Goal: Task Accomplishment & Management: Use online tool/utility

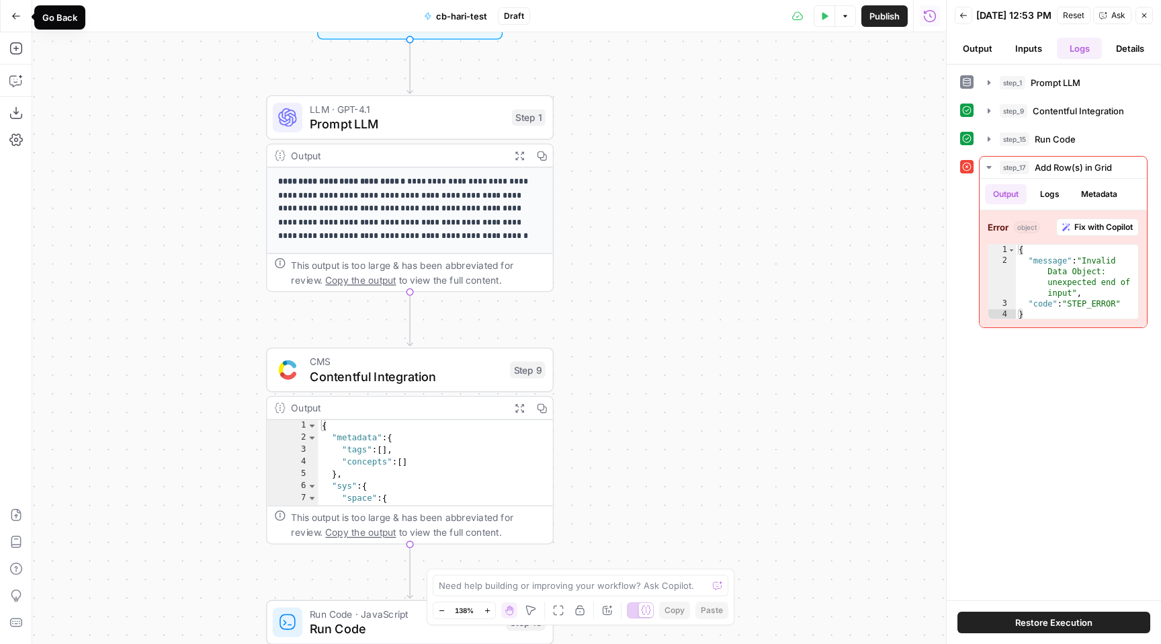
click at [16, 16] on icon "button" at bounding box center [15, 15] width 9 height 9
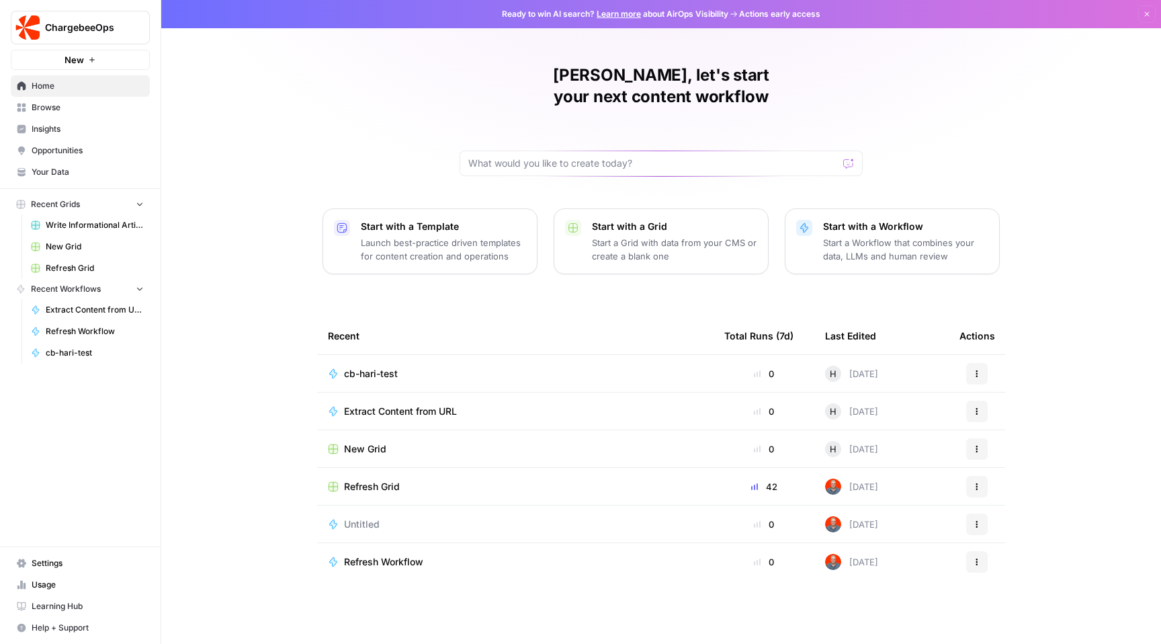
click at [356, 480] on span "Refresh Grid" at bounding box center [372, 486] width 56 height 13
click at [411, 355] on td "cb-hari-test" at bounding box center [515, 373] width 396 height 37
click at [382, 355] on td "cb-hari-test" at bounding box center [515, 373] width 396 height 37
click at [382, 367] on span "cb-hari-test" at bounding box center [371, 373] width 54 height 13
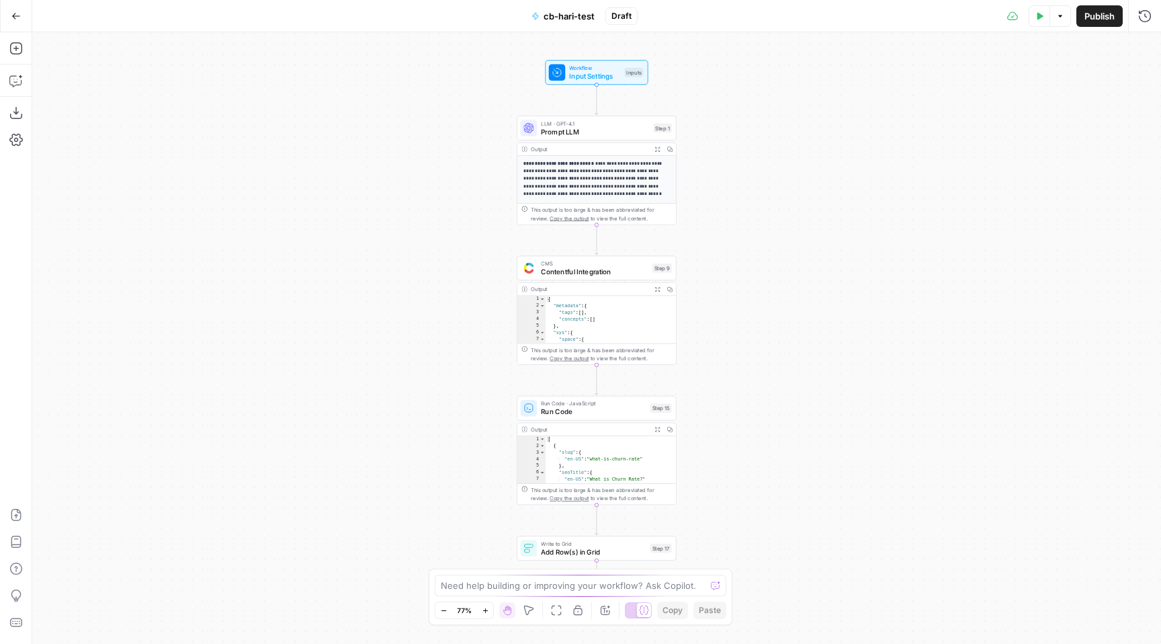
click at [14, 60] on div "Add Steps Copilot Download as JSON Settings Import JSON AirOps Academy Help Giv…" at bounding box center [16, 338] width 32 height 612
click at [16, 51] on icon "button" at bounding box center [15, 48] width 13 height 13
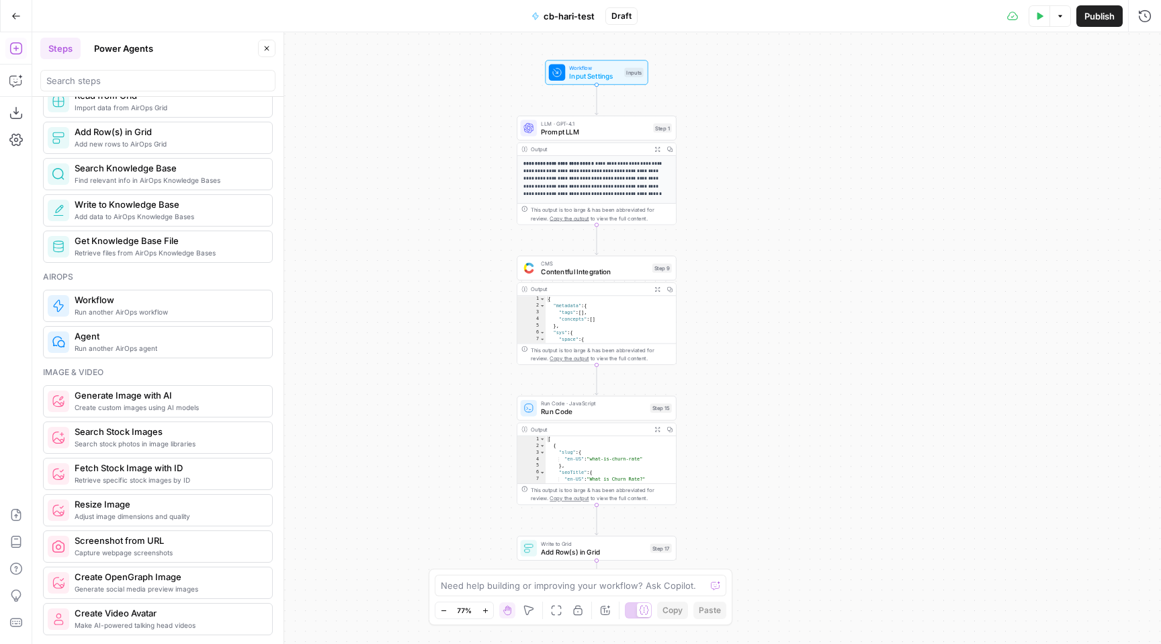
scroll to position [641, 0]
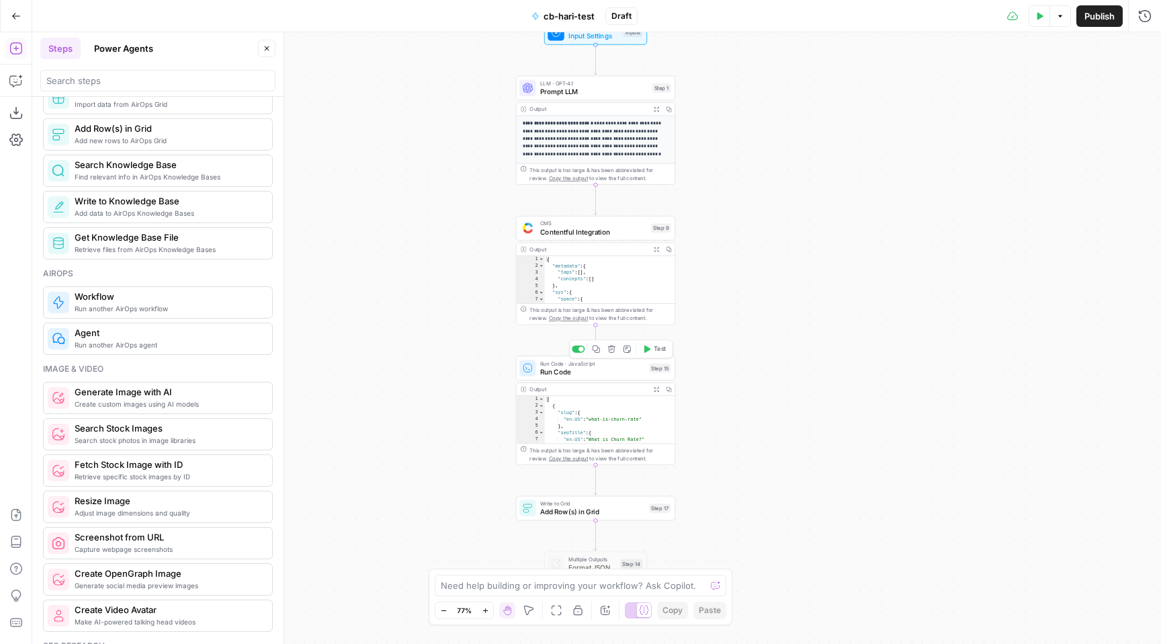
click at [612, 375] on span "Run Code" at bounding box center [592, 371] width 105 height 10
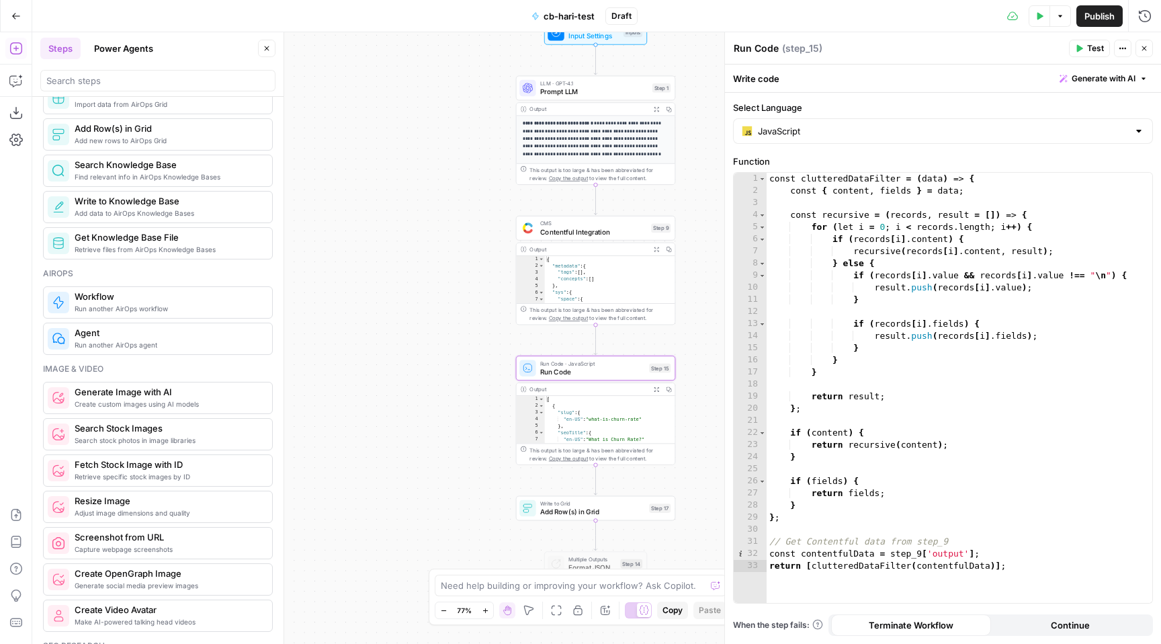
click at [1038, 13] on icon "button" at bounding box center [1041, 15] width 6 height 7
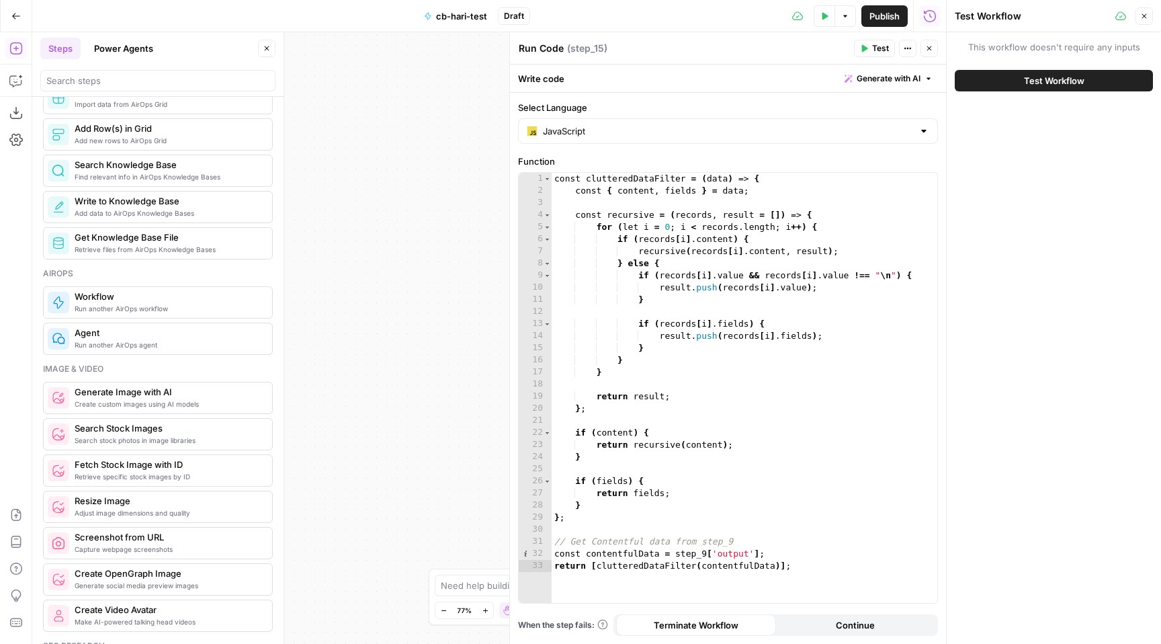
click at [1031, 89] on button "Test Workflow" at bounding box center [1054, 81] width 198 height 22
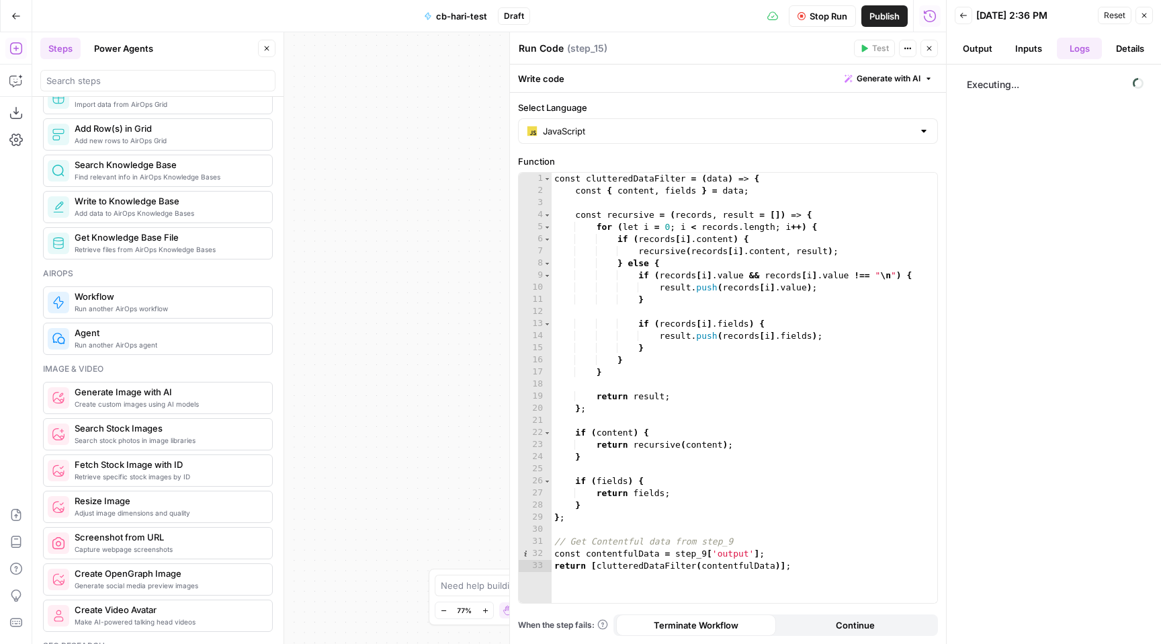
click at [986, 53] on button "Output" at bounding box center [978, 49] width 46 height 22
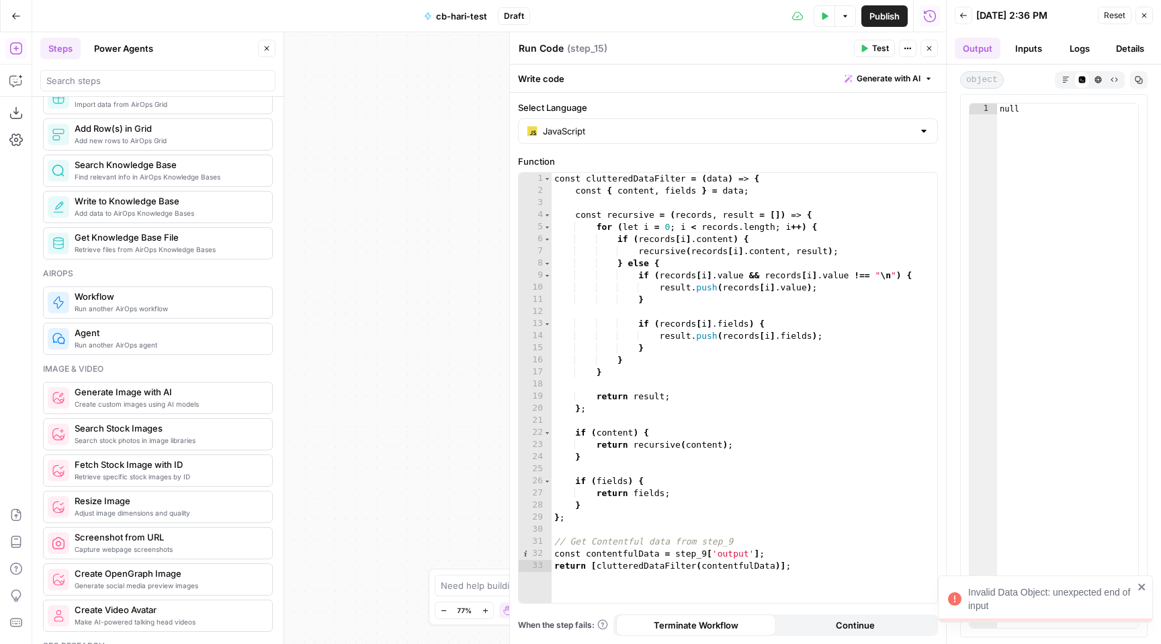
click at [1030, 54] on button "Inputs" at bounding box center [1029, 49] width 46 height 22
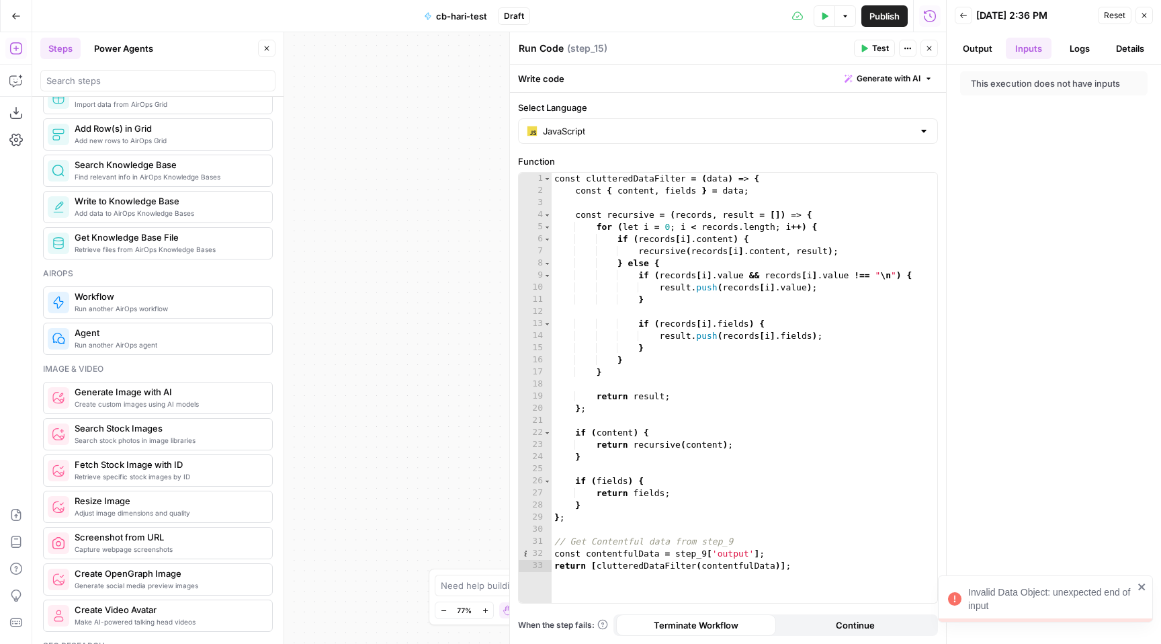
click at [1068, 58] on button "Logs" at bounding box center [1080, 49] width 46 height 22
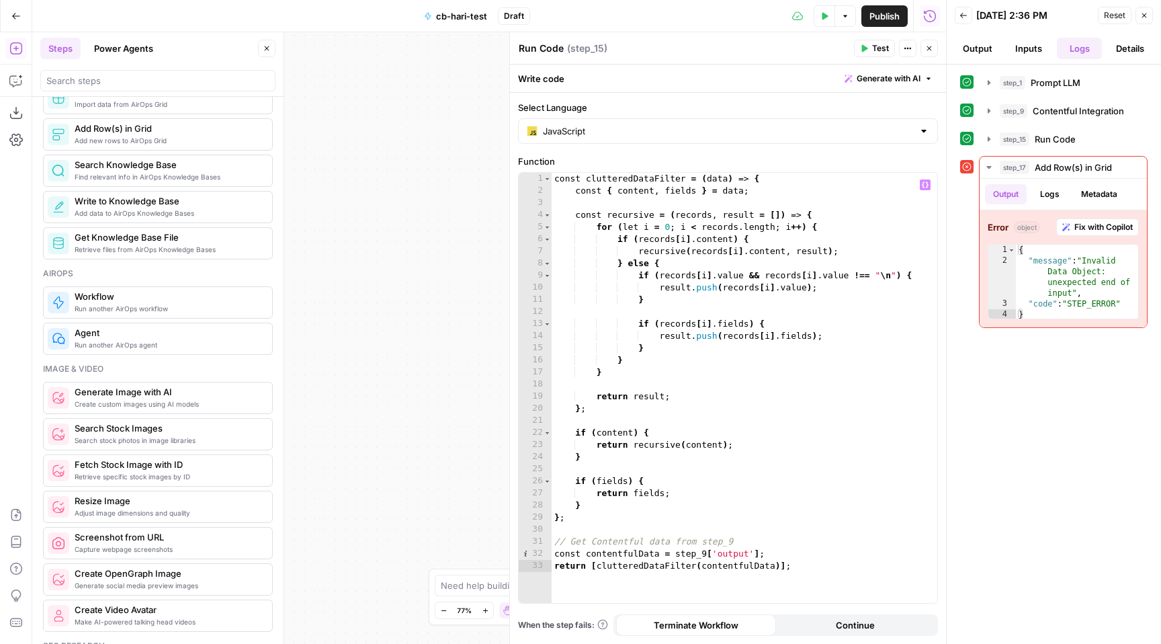
type textarea "**********"
click at [766, 560] on div "const clutteredDataFilter = ( data ) => { const { content , fields } = data ; c…" at bounding box center [745, 400] width 386 height 454
click at [263, 47] on icon "button" at bounding box center [267, 48] width 8 height 8
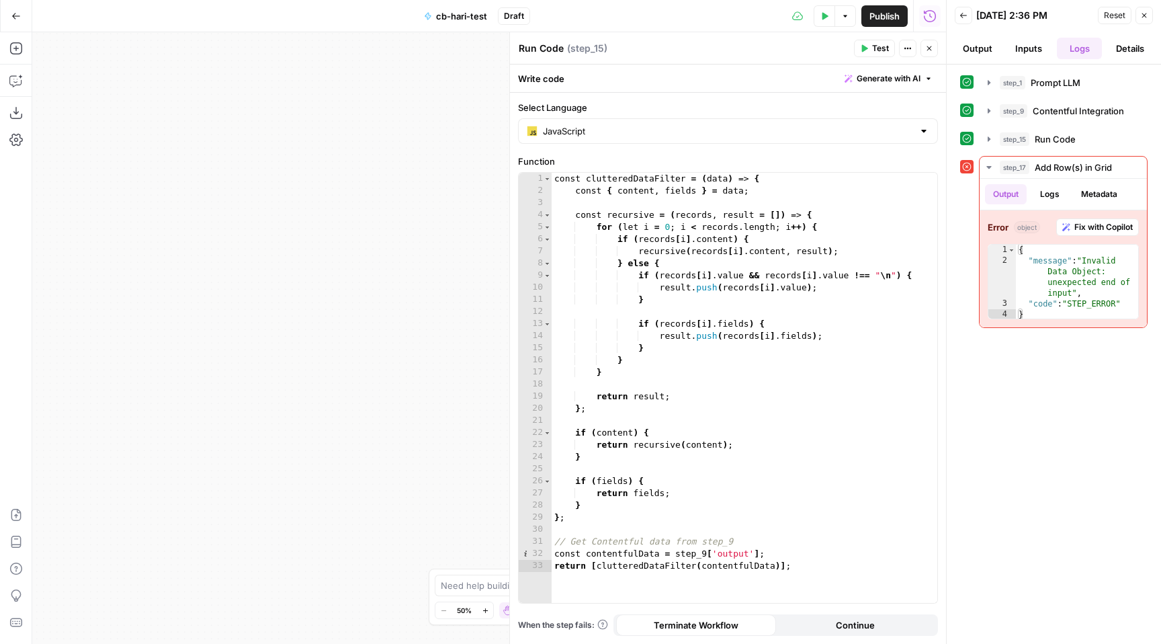
click at [1139, 11] on button "Close" at bounding box center [1144, 15] width 17 height 17
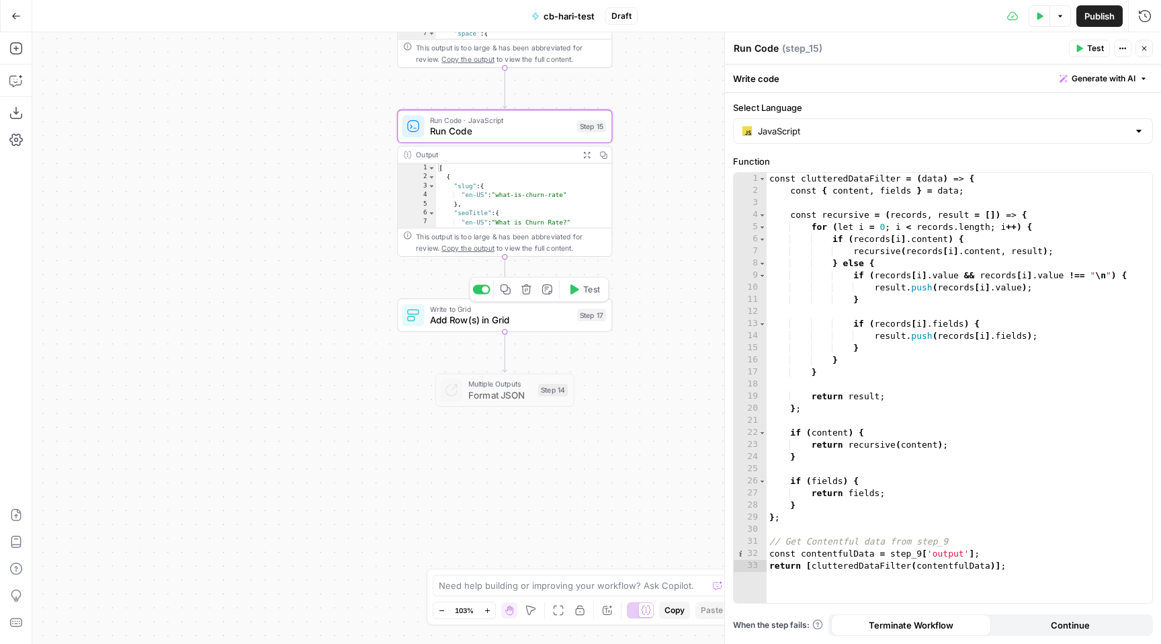
type textarea "**********"
click at [545, 195] on div "[ { "slug" : { "en-US" : "what-is-churn-rate" } , "seoTitle" : { "en-US" : "Wha…" at bounding box center [524, 205] width 176 height 83
click at [1024, 562] on div "const clutteredDataFilter = ( data ) => { const { content , fields } = data ; c…" at bounding box center [960, 400] width 386 height 454
click at [813, 566] on div "const clutteredDataFilter = ( data ) => { const { content , fields } = data ; c…" at bounding box center [960, 400] width 386 height 454
type textarea "**********"
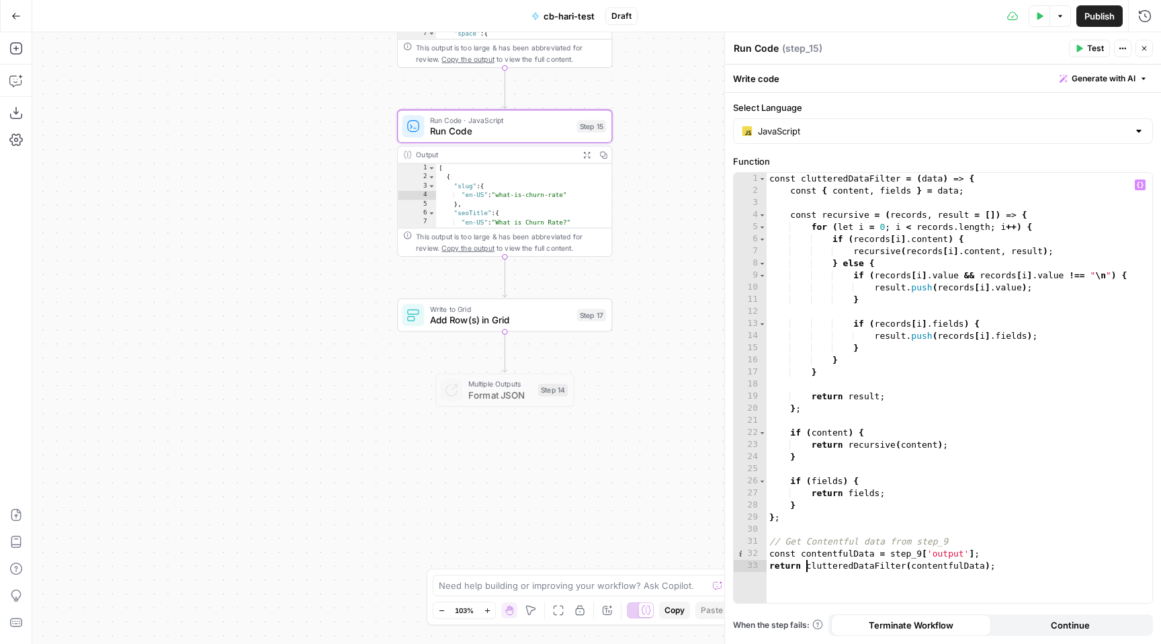
click at [1044, 11] on button "Test Data" at bounding box center [1040, 16] width 22 height 22
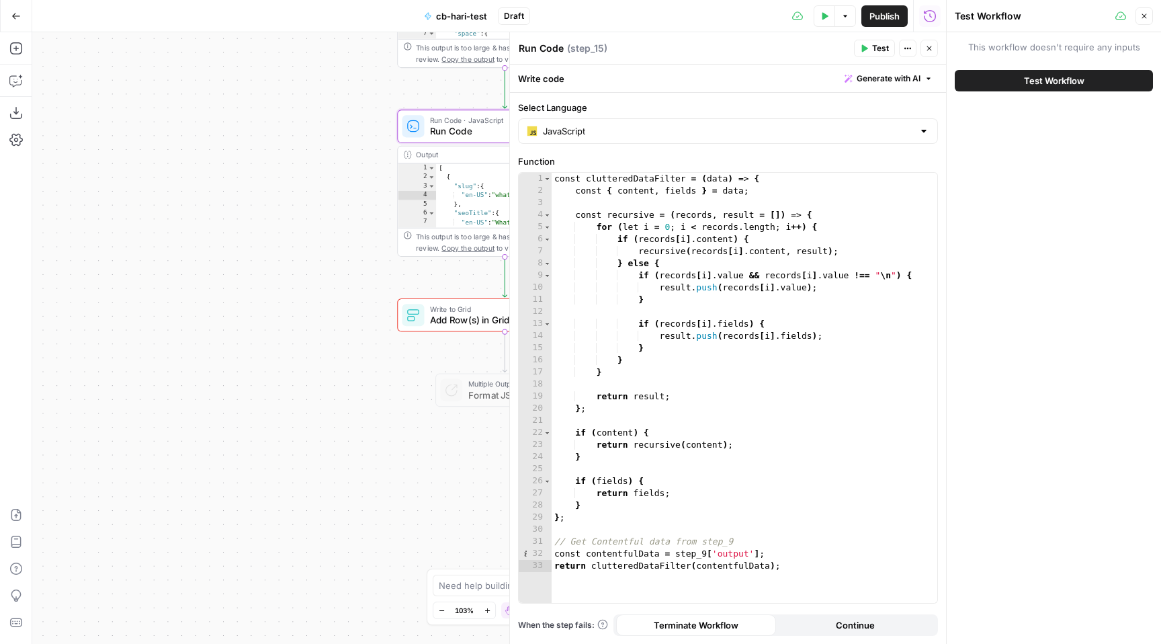
click at [1027, 83] on span "Test Workflow" at bounding box center [1054, 80] width 60 height 13
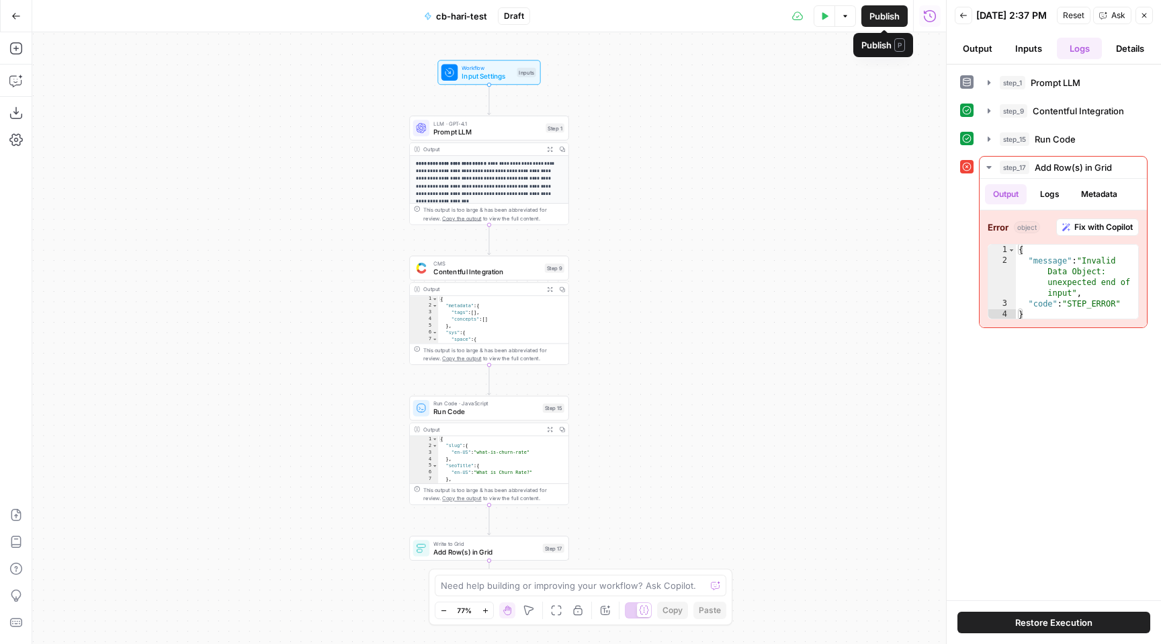
click at [827, 15] on icon "button" at bounding box center [825, 16] width 8 height 8
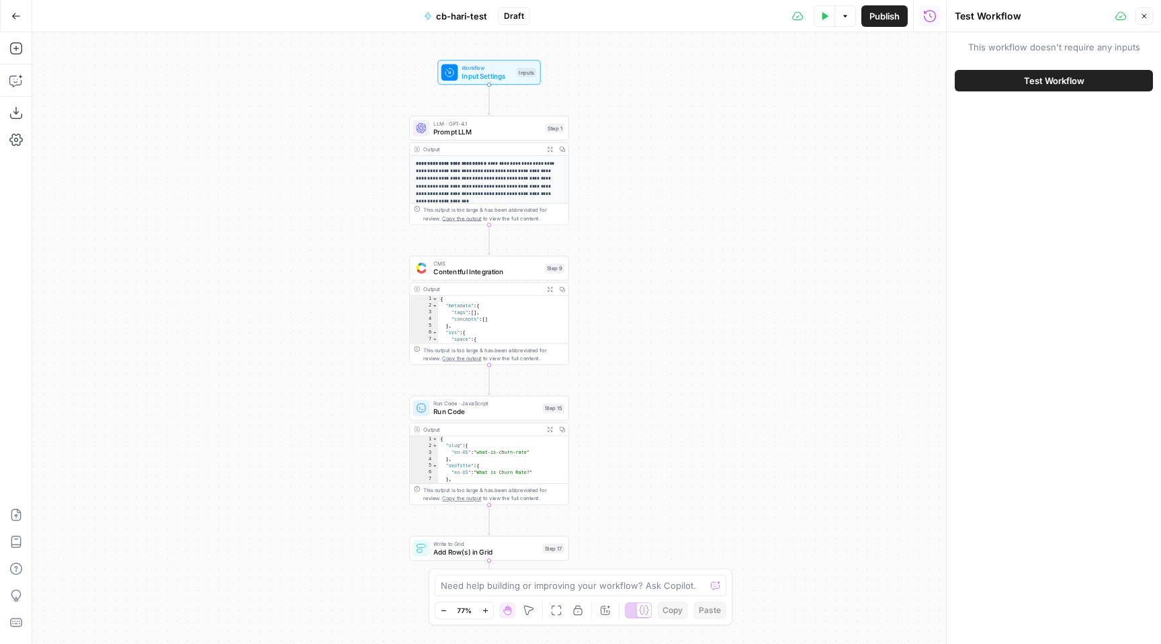
click at [1007, 78] on button "Test Workflow" at bounding box center [1054, 81] width 198 height 22
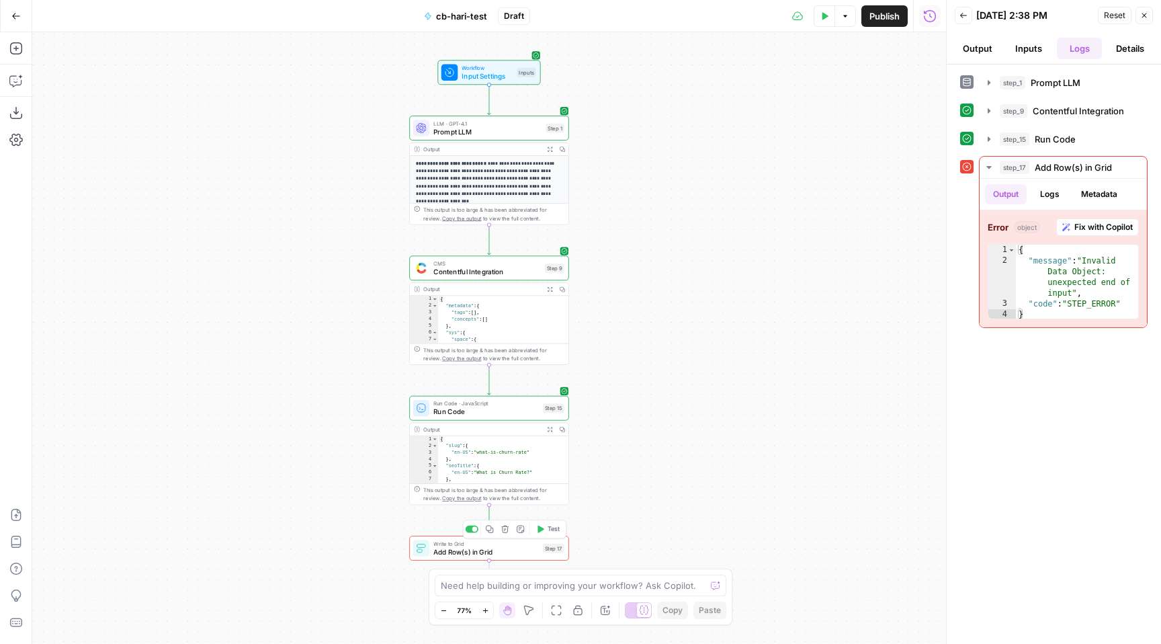
click at [474, 532] on div "Copy step Delete step Add Note Test" at bounding box center [514, 528] width 103 height 19
click at [474, 532] on div at bounding box center [472, 529] width 13 height 7
click at [826, 22] on button "Test Data" at bounding box center [825, 16] width 22 height 22
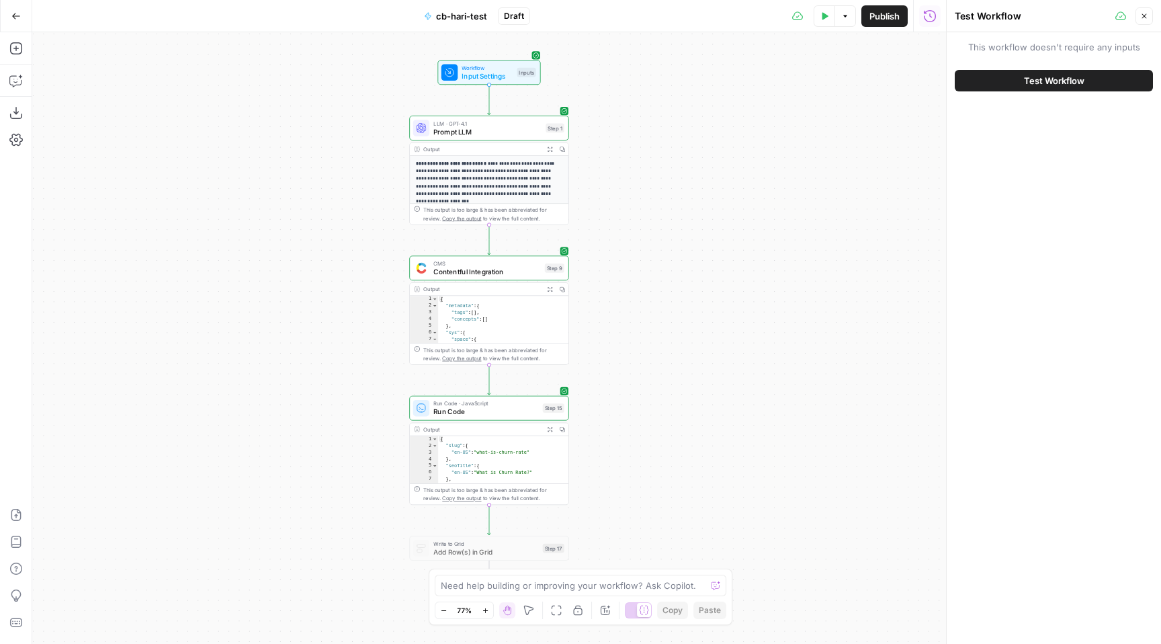
click at [1020, 77] on button "Test Workflow" at bounding box center [1054, 81] width 198 height 22
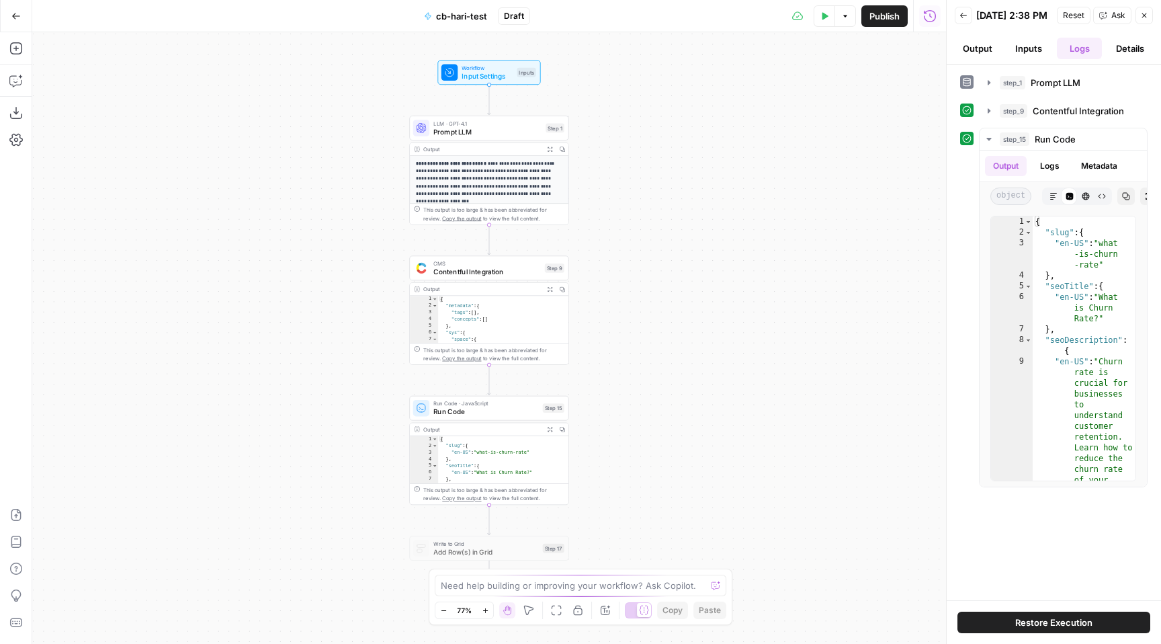
click at [16, 14] on icon "button" at bounding box center [15, 15] width 9 height 9
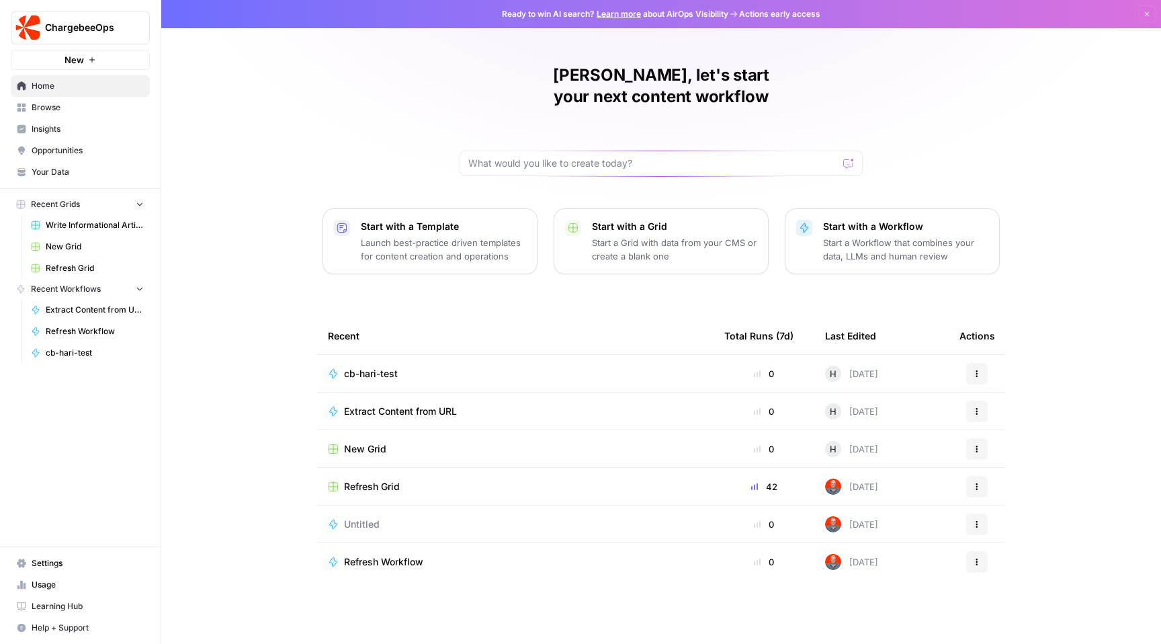
click at [380, 480] on span "Refresh Grid" at bounding box center [372, 486] width 56 height 13
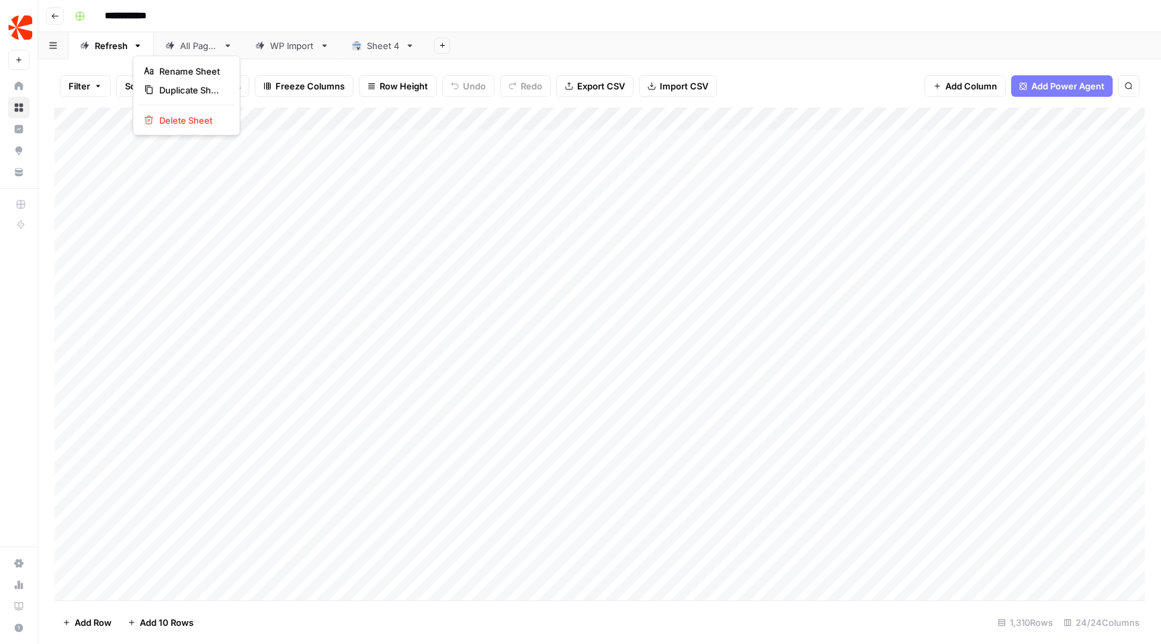
click at [139, 48] on icon "button" at bounding box center [137, 45] width 9 height 9
click at [422, 191] on div "Add Column" at bounding box center [599, 354] width 1091 height 493
click at [423, 200] on div "Add Column" at bounding box center [599, 354] width 1091 height 493
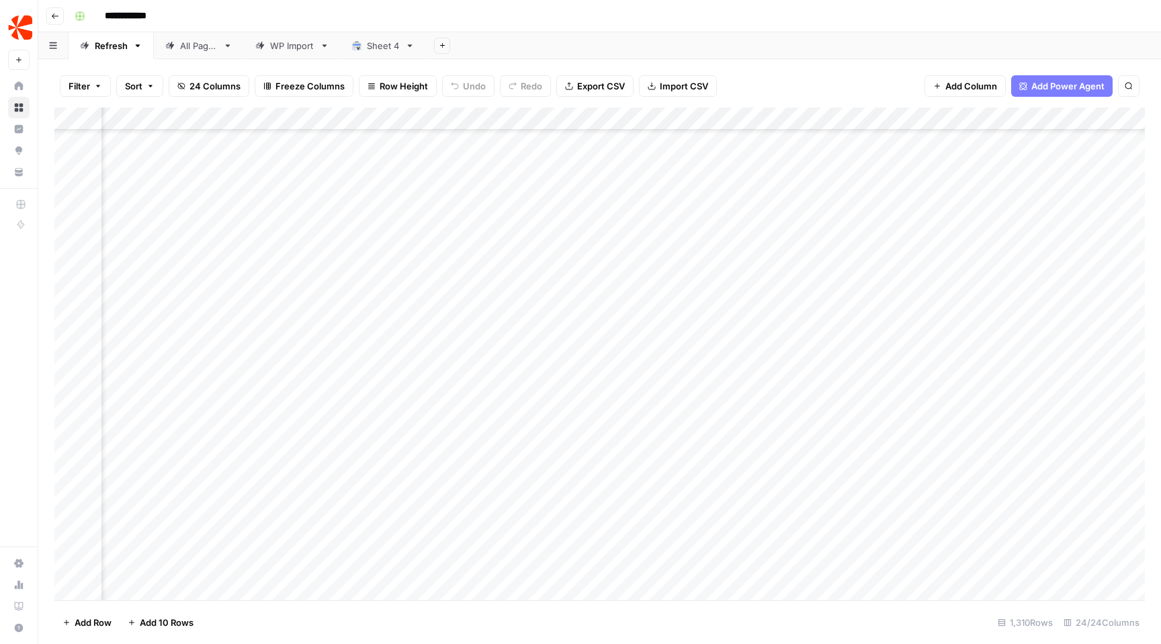
click at [423, 200] on div "Add Column" at bounding box center [599, 354] width 1091 height 493
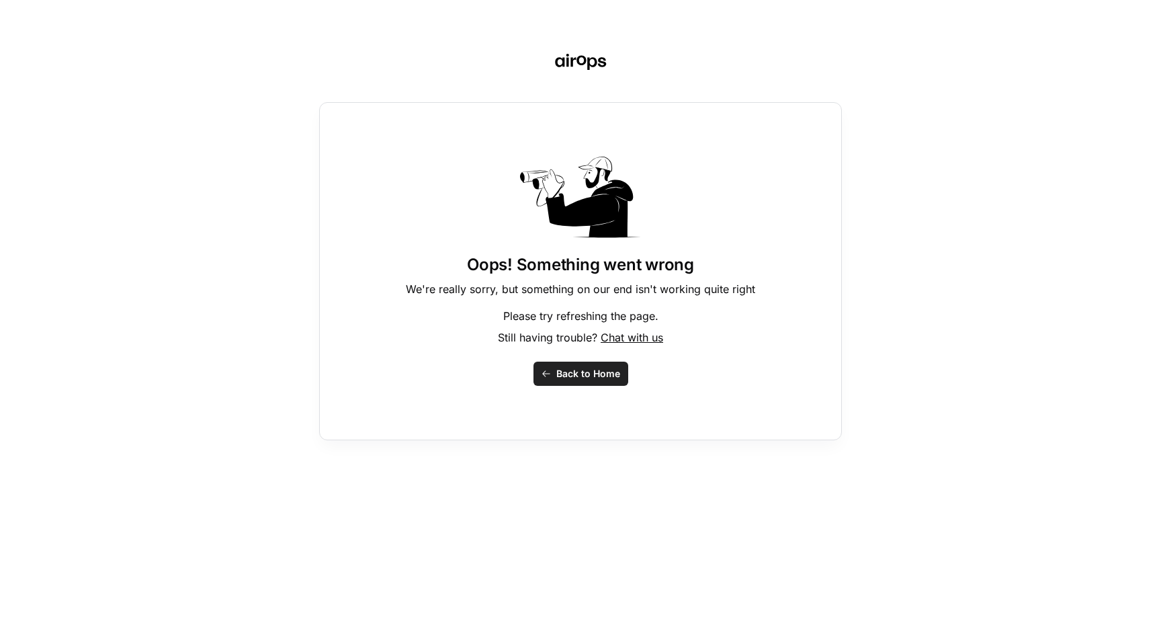
click at [423, 200] on div "Oops! Something went wrong We're really sorry, but something on our end isn't w…" at bounding box center [580, 271] width 523 height 338
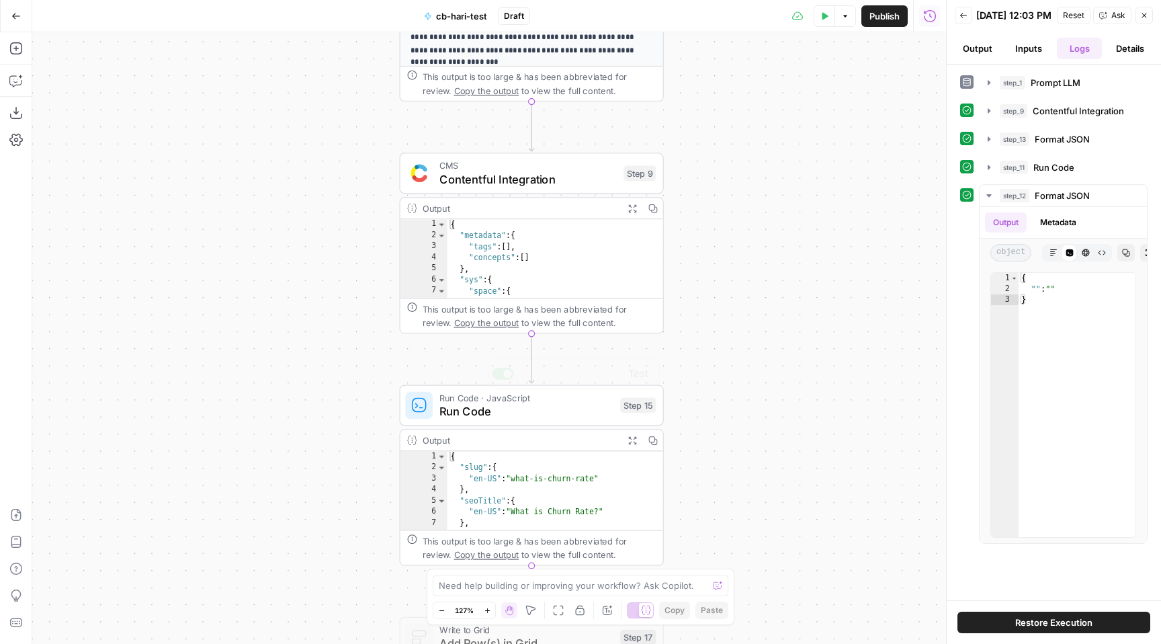
click at [540, 204] on div "Output" at bounding box center [520, 208] width 194 height 13
click at [492, 174] on span "Contentful Integration" at bounding box center [527, 179] width 177 height 17
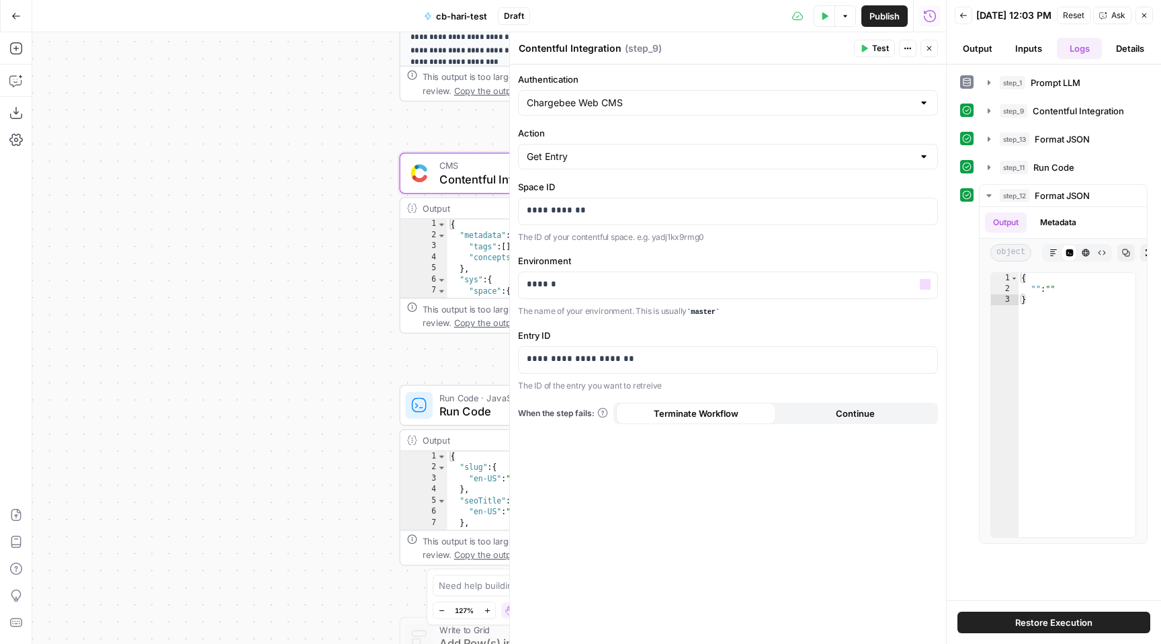
type textarea "**"
click at [479, 258] on div "{ "metadata" : { "tags" : [ ] , "concepts" : [ ] } , "sys" : { "space" : { "sys…" at bounding box center [556, 270] width 216 height 102
click at [931, 46] on icon "button" at bounding box center [929, 48] width 5 height 5
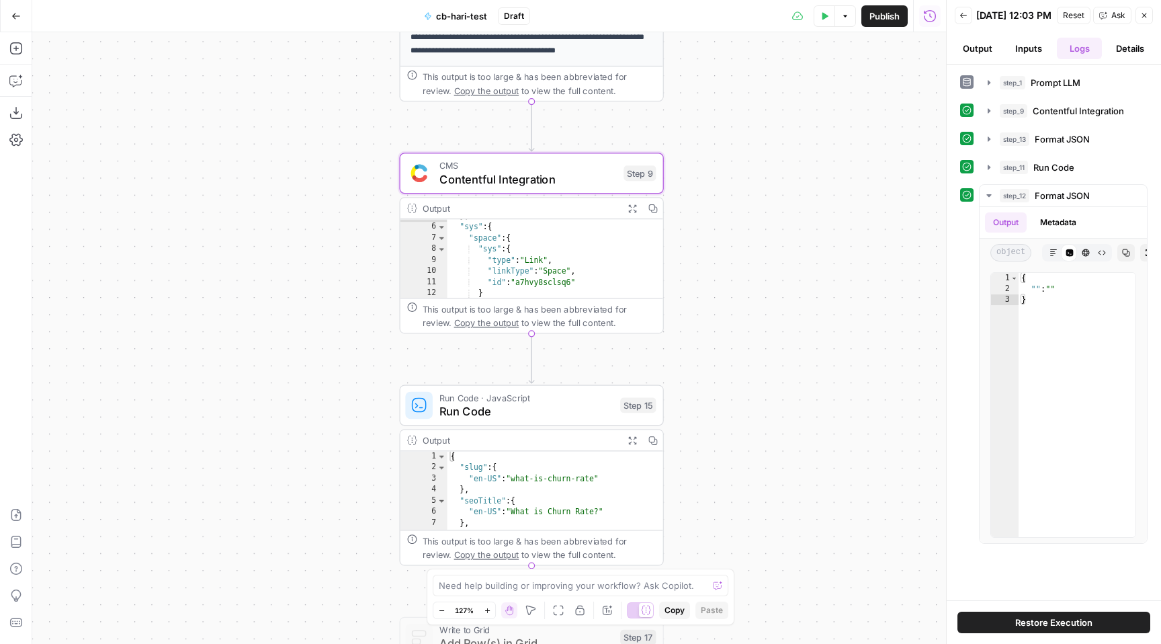
scroll to position [42, 0]
drag, startPoint x: 19, startPoint y: 19, endPoint x: 37, endPoint y: 77, distance: 59.9
click at [37, 77] on div "**********" at bounding box center [473, 322] width 946 height 644
click at [21, 50] on icon "button" at bounding box center [15, 48] width 12 height 12
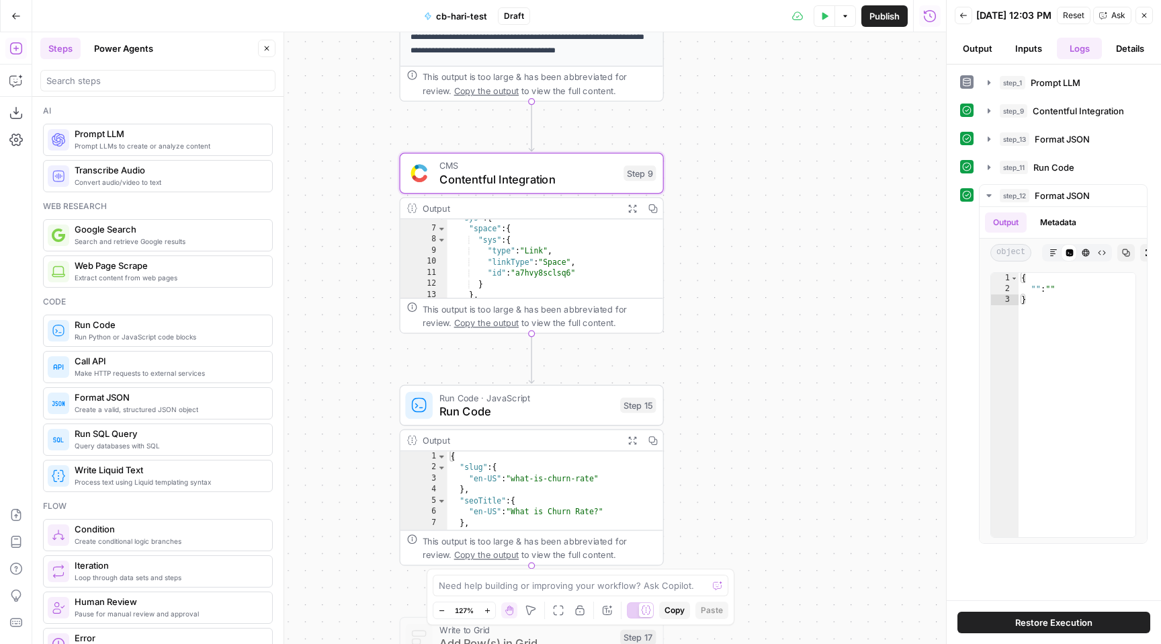
scroll to position [70, 0]
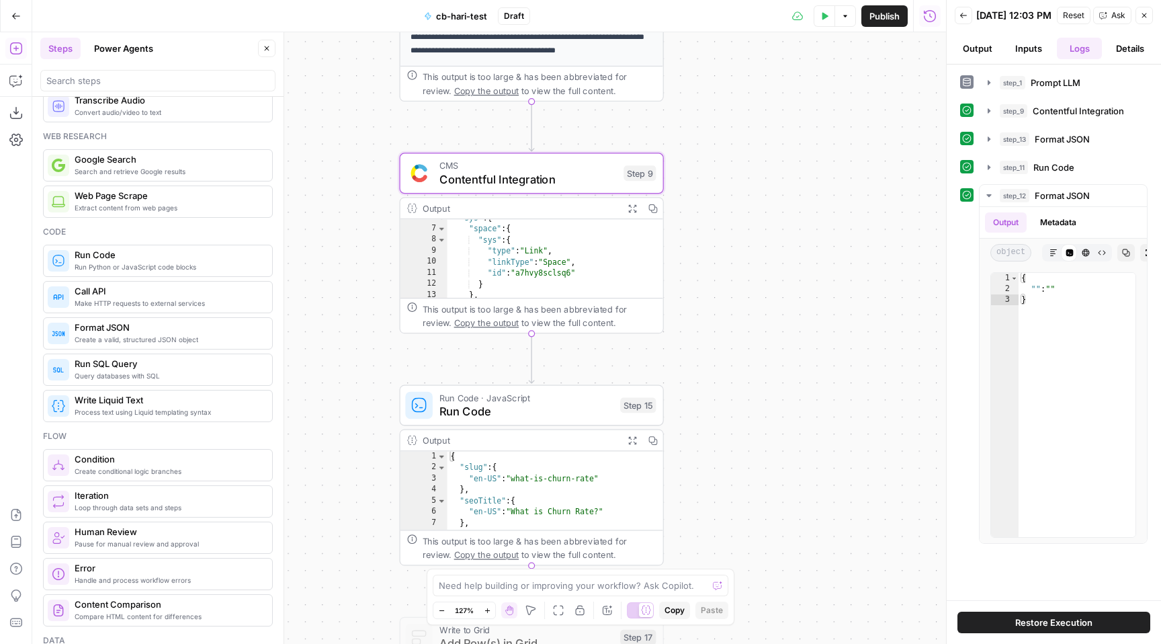
click at [369, 248] on div "**********" at bounding box center [489, 338] width 914 height 612
click at [1049, 174] on span "Run Code" at bounding box center [1054, 167] width 41 height 13
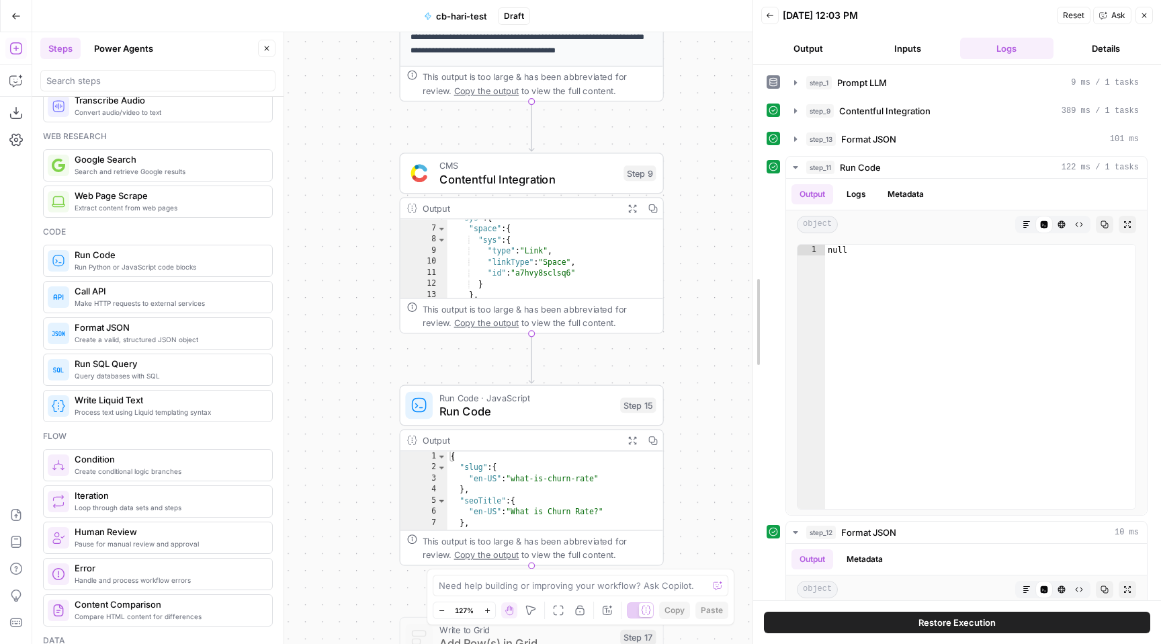
drag, startPoint x: 946, startPoint y: 228, endPoint x: 751, endPoint y: 248, distance: 196.5
click at [484, 417] on span "Run Code" at bounding box center [526, 411] width 174 height 17
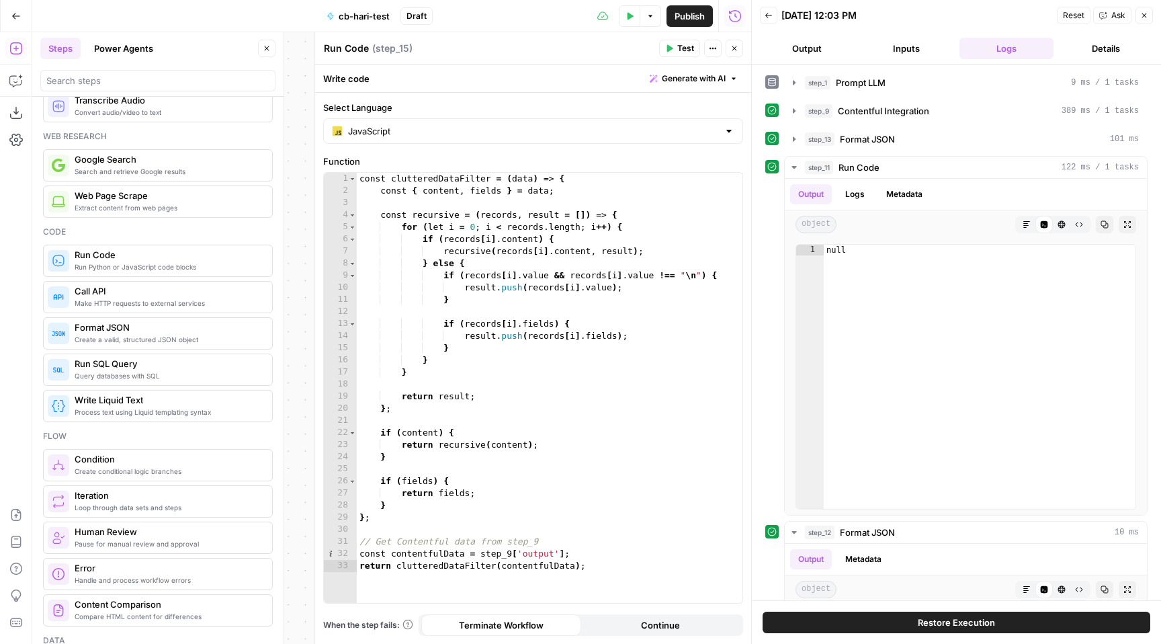
click at [631, 17] on icon "button" at bounding box center [630, 16] width 8 height 8
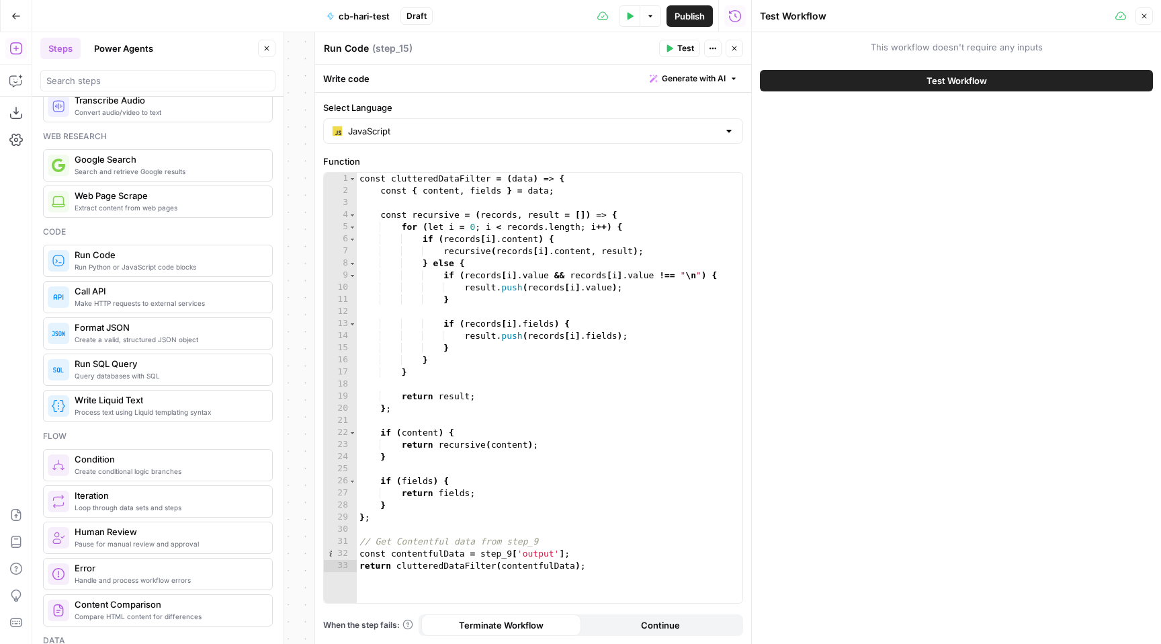
click at [940, 77] on span "Test Workflow" at bounding box center [957, 80] width 60 height 13
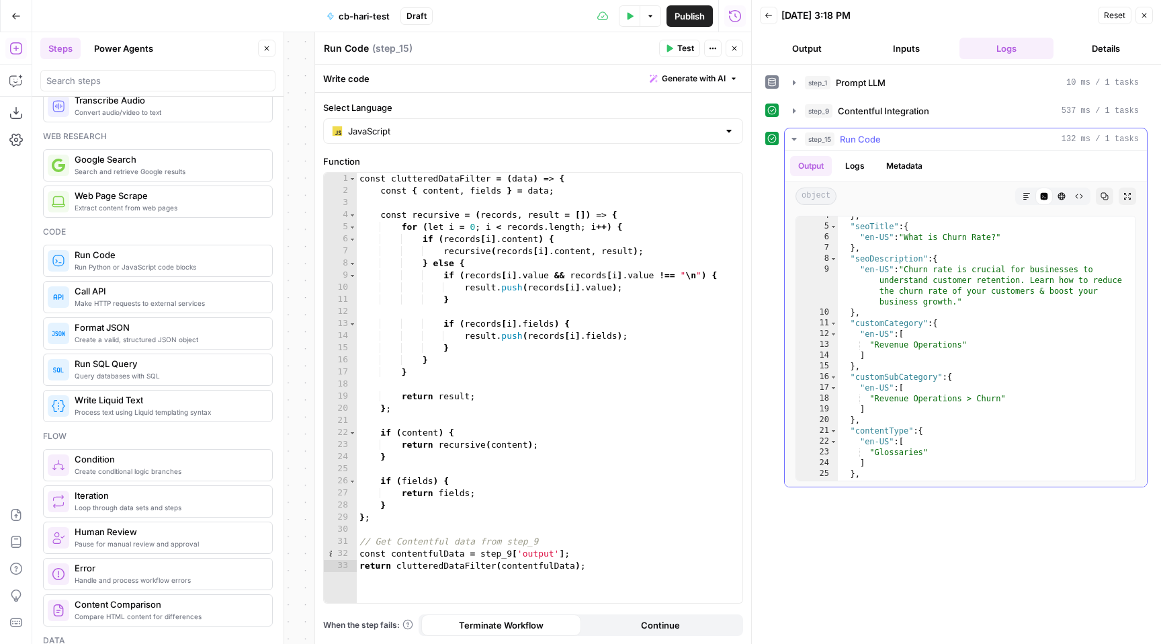
scroll to position [15, 0]
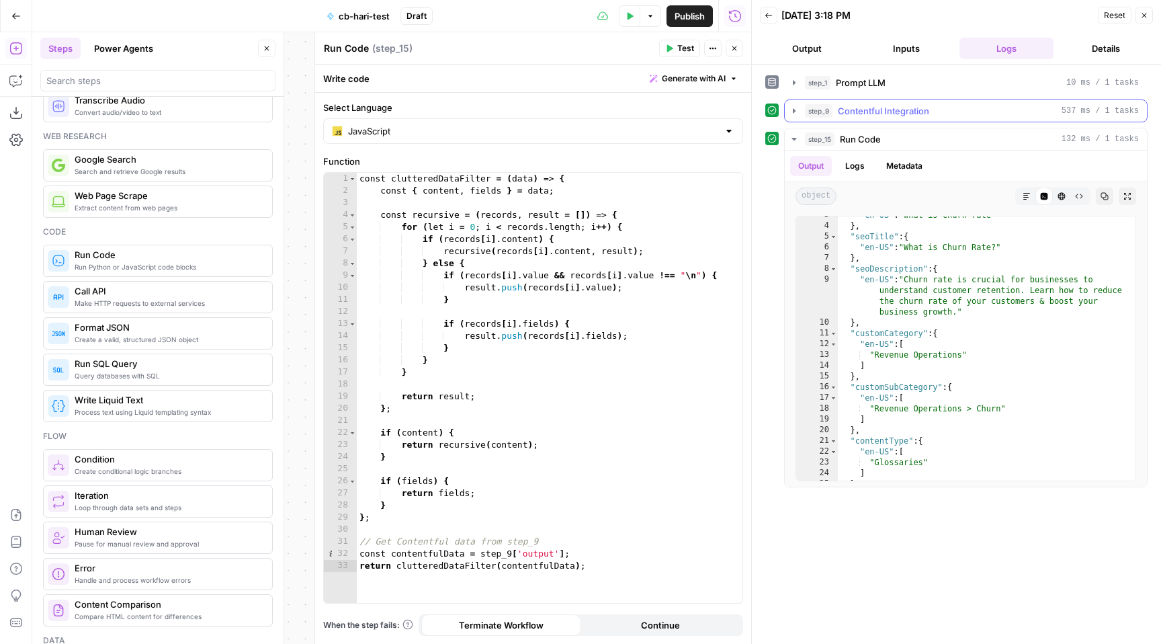
click at [902, 114] on span "Contentful Integration" at bounding box center [883, 110] width 91 height 13
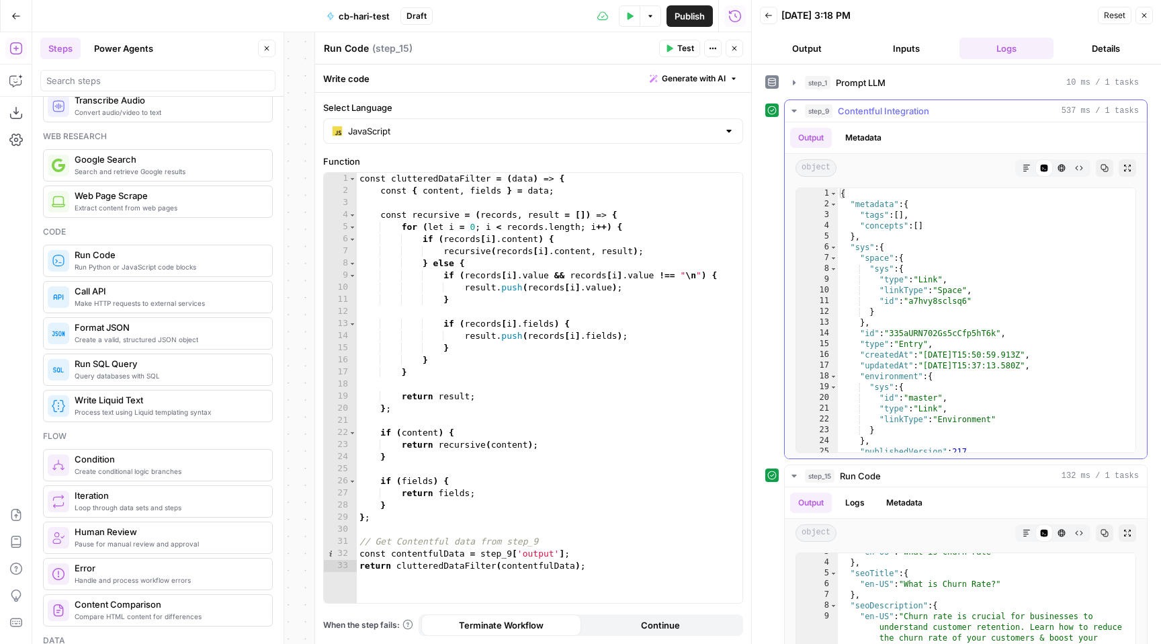
click at [888, 107] on span "Contentful Integration" at bounding box center [883, 110] width 91 height 13
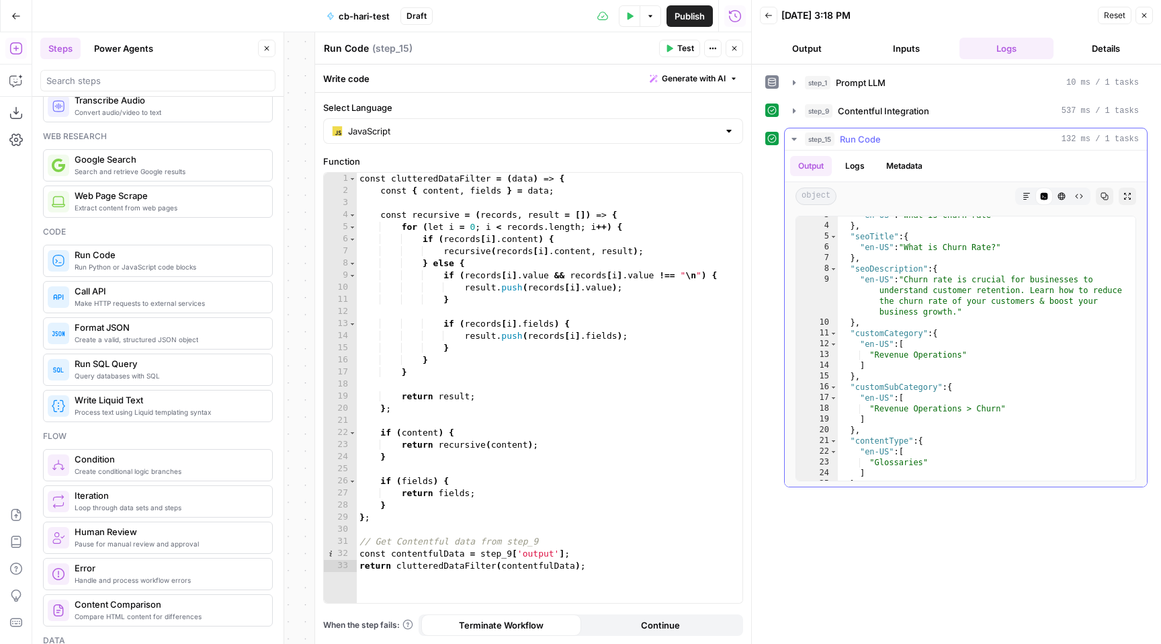
click at [915, 290] on div ""en-US" : "what-is-churn-rate" } , "seoTitle" : { "en-US" : "What is Churn Rate…" at bounding box center [987, 353] width 298 height 286
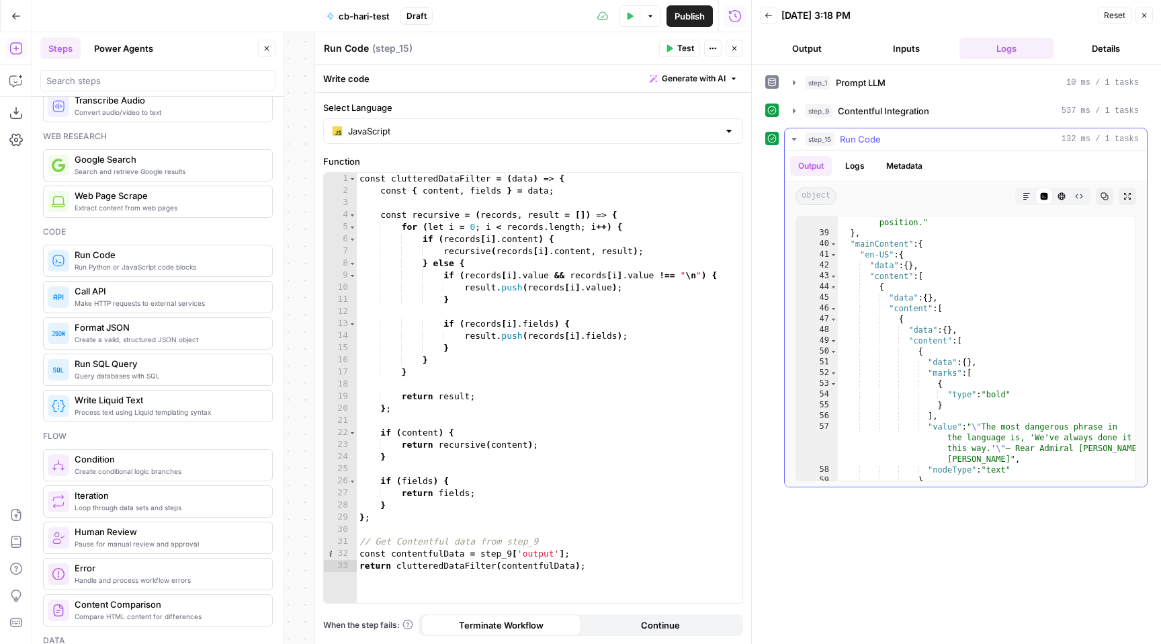
scroll to position [273, 0]
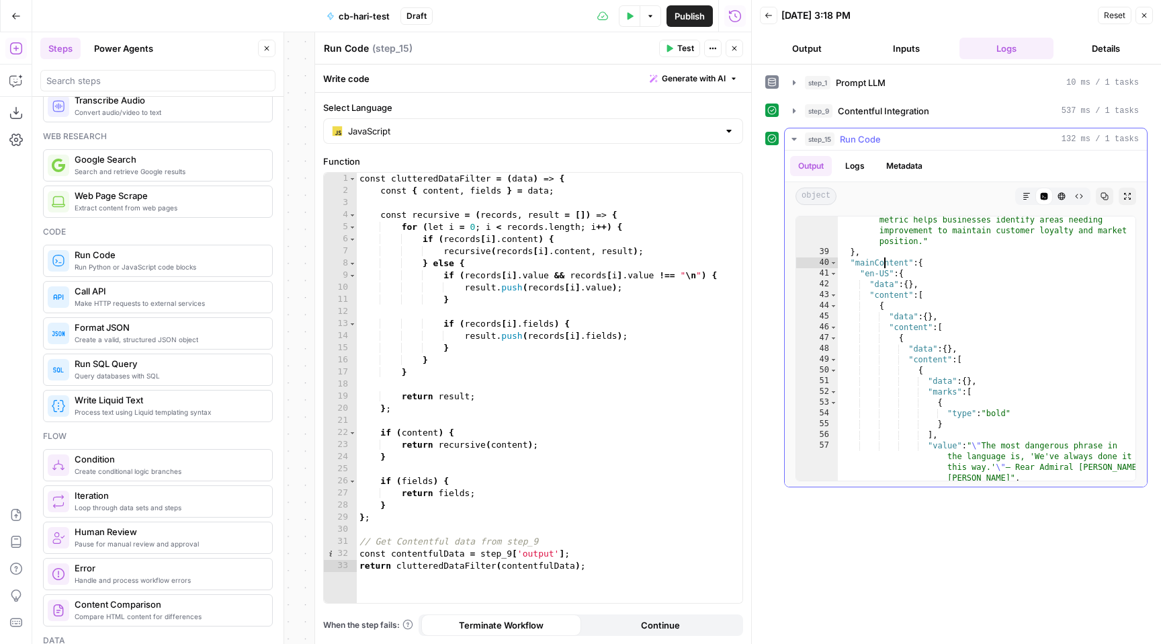
click at [883, 261] on div ""en-US" : "Churn rate fundamentally represents the percentage of customers who …" at bounding box center [987, 336] width 298 height 372
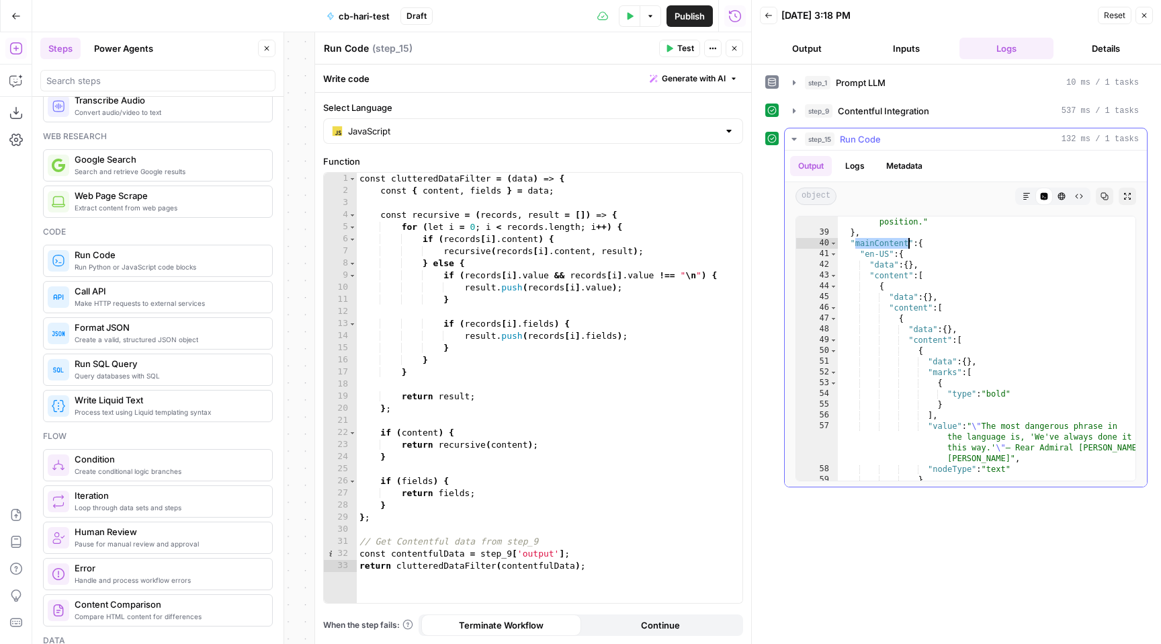
scroll to position [286, 0]
click at [882, 321] on div ""en-US" : "Churn rate fundamentally represents the percentage of customers who …" at bounding box center [987, 313] width 298 height 372
type textarea "**********"
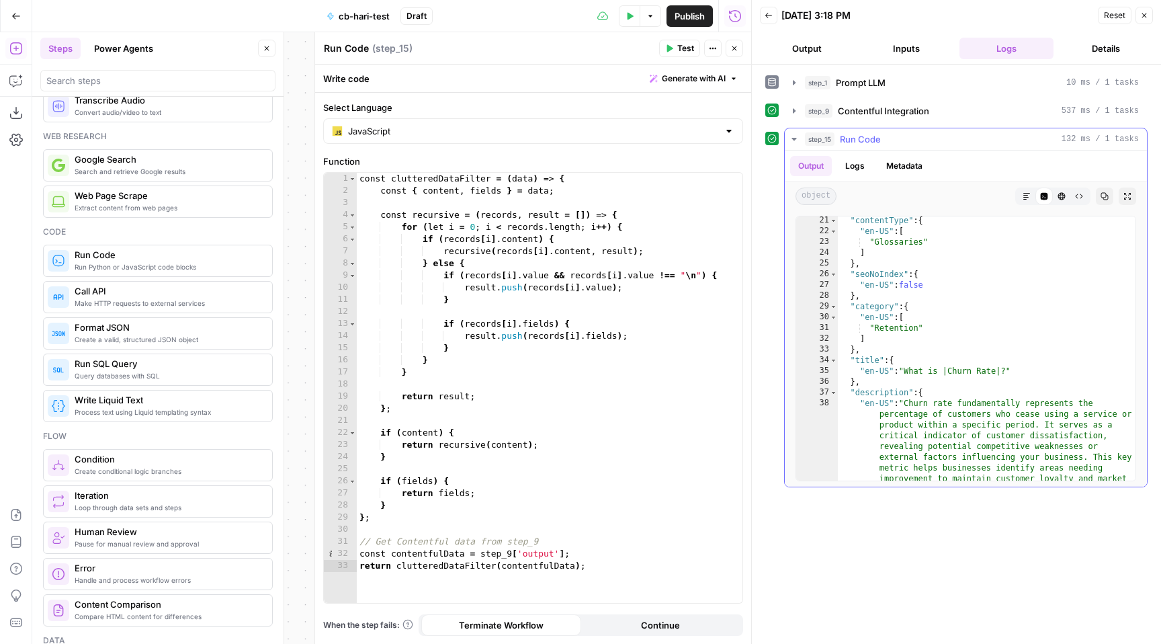
scroll to position [148, 0]
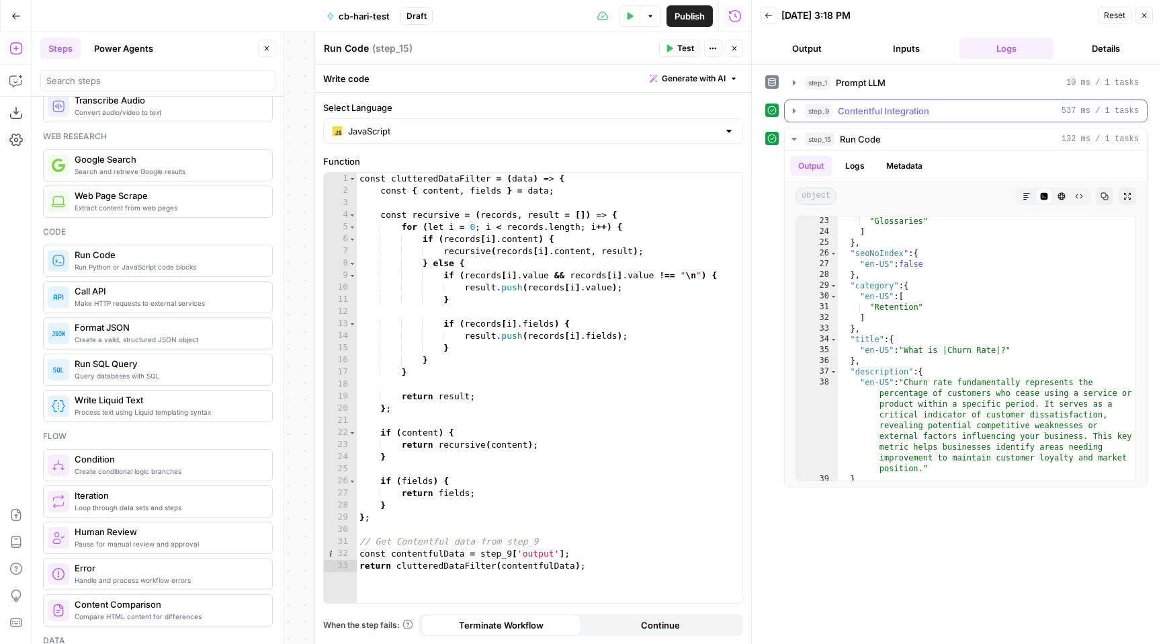
click at [948, 104] on div "step_9 Contentful Integration 537 ms / 1 tasks" at bounding box center [972, 110] width 334 height 13
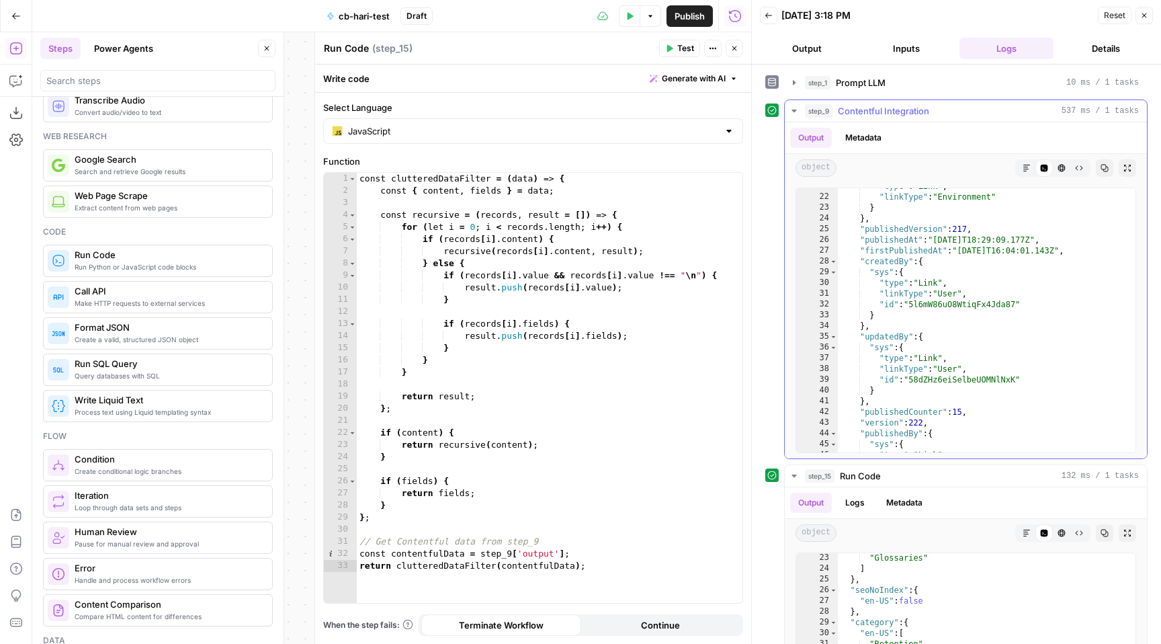
scroll to position [120, 0]
click at [895, 248] on div ""type" : "Link" , "linkType" : "Environment" } } , "publishedVersion" : 217 , "…" at bounding box center [987, 324] width 298 height 286
click at [931, 283] on div ""type" : "Link" , "linkType" : "Environment" } } , "publishedVersion" : 217 , "…" at bounding box center [987, 324] width 298 height 286
click at [918, 252] on div ""type" : "Link" , "linkType" : "Environment" } } , "publishedVersion" : 217 , "…" at bounding box center [987, 324] width 298 height 286
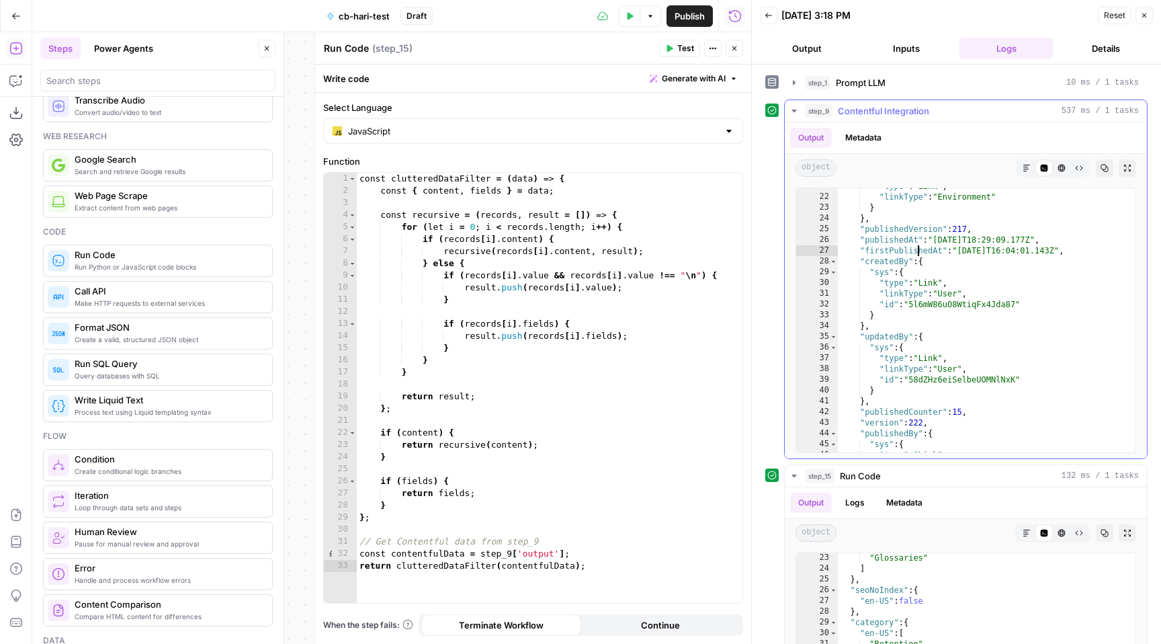
click at [918, 252] on div ""type" : "Link" , "linkType" : "Environment" } } , "publishedVersion" : 217 , "…" at bounding box center [987, 324] width 298 height 286
click at [931, 269] on div ""type" : "Link" , "linkType" : "Environment" } } , "publishedVersion" : 217 , "…" at bounding box center [987, 324] width 298 height 286
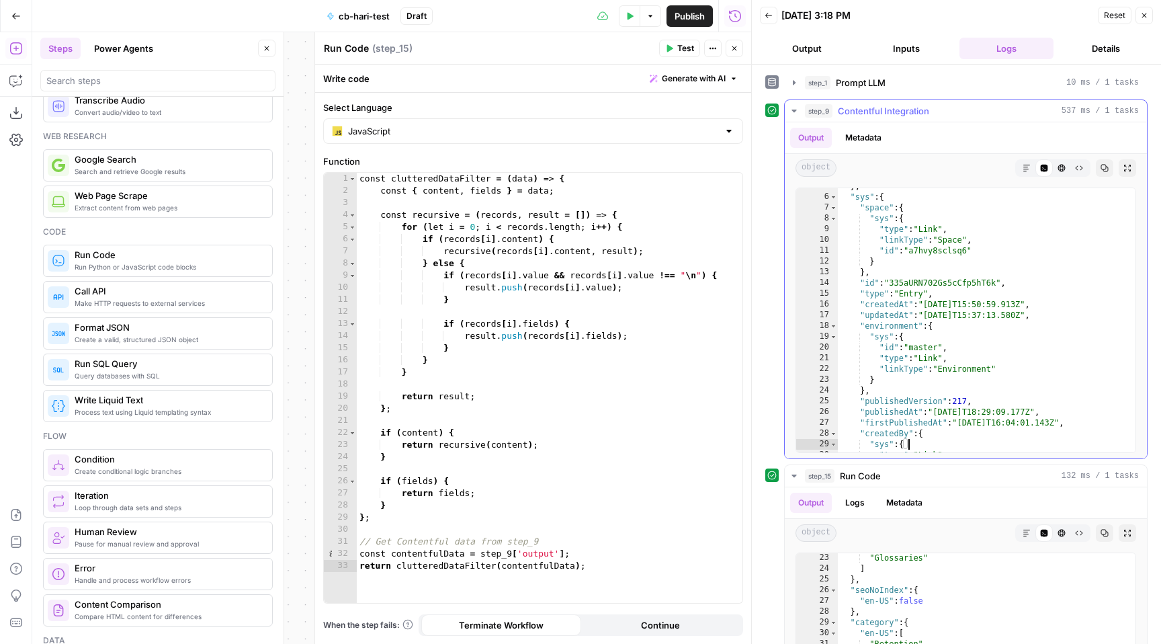
scroll to position [27, 0]
click at [896, 304] on div "} , "sys" : { "space" : { "sys" : { "type" : "Link" , "linkType" : "Space" , "i…" at bounding box center [987, 323] width 298 height 286
click at [899, 312] on div "} , "sys" : { "space" : { "sys" : { "type" : "Link" , "linkType" : "Space" , "i…" at bounding box center [987, 323] width 298 height 286
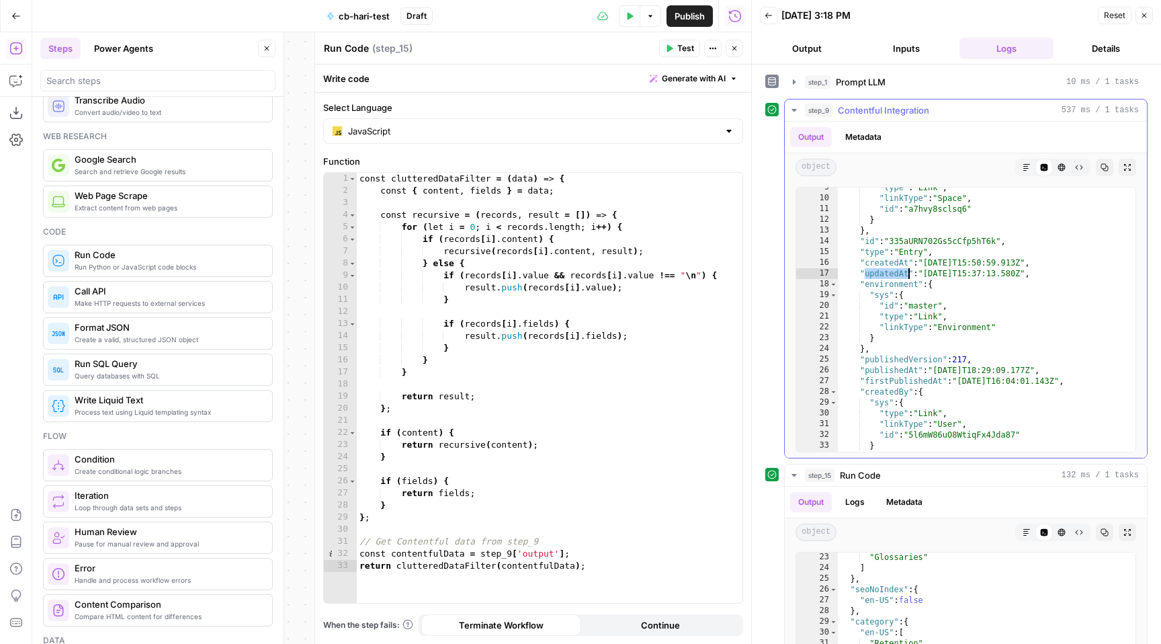
scroll to position [51, 0]
click at [906, 358] on div ""type" : "Link" , "linkType" : "Space" , "id" : "a7hvy8sclsq6" } } , "id" : "33…" at bounding box center [987, 320] width 298 height 286
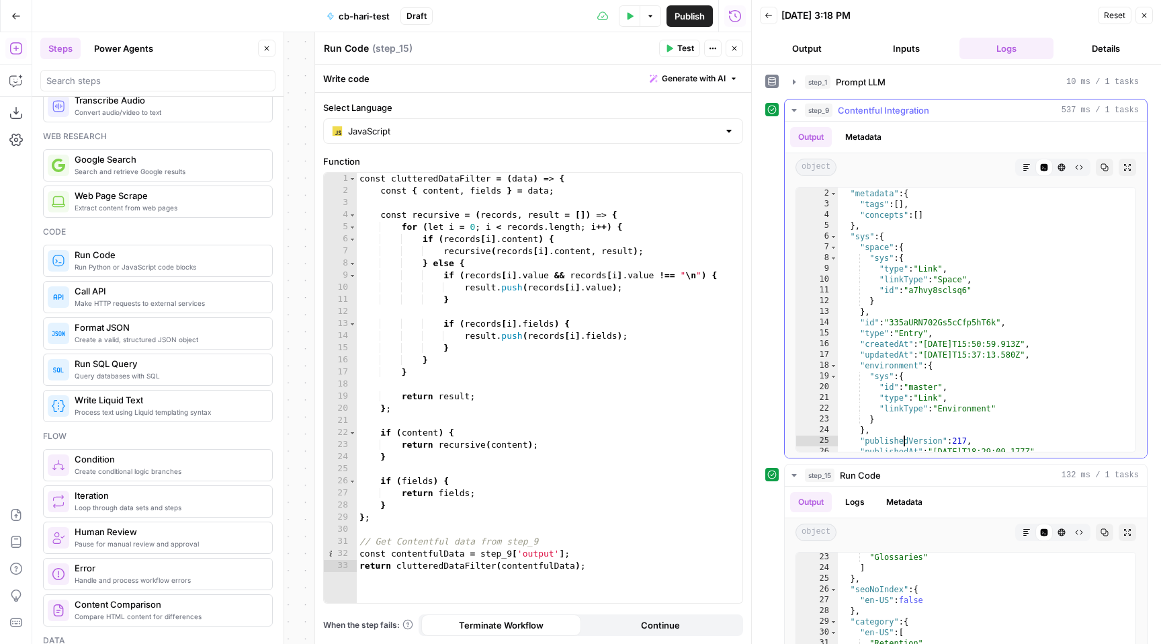
scroll to position [0, 0]
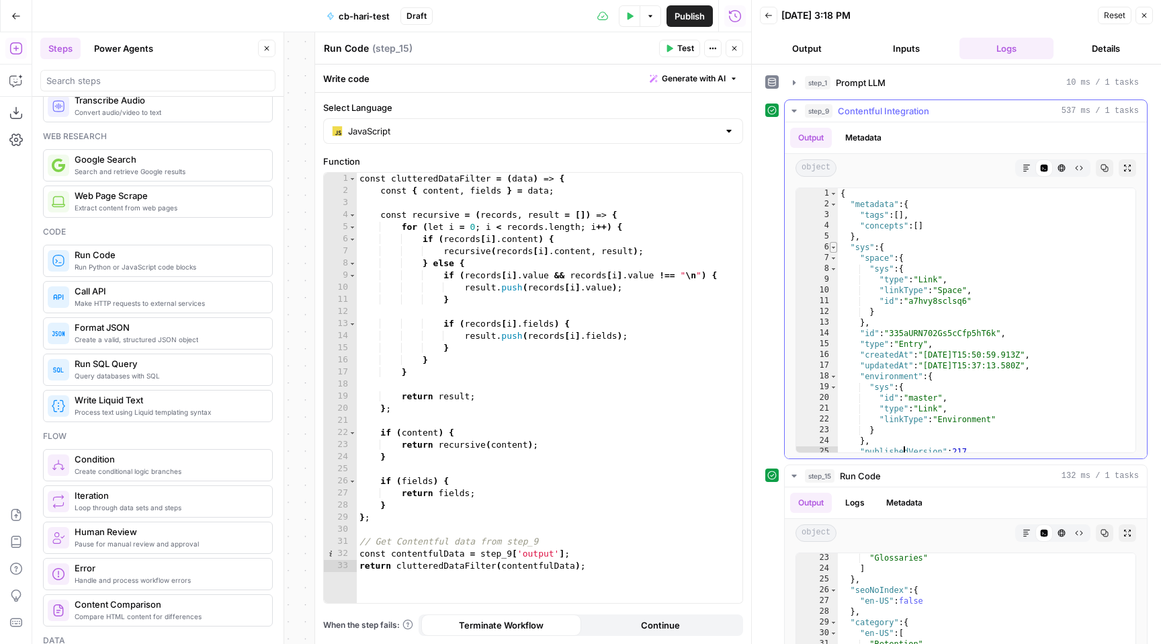
click at [831, 244] on span "Toggle code folding, rows 6 through 65" at bounding box center [833, 247] width 7 height 11
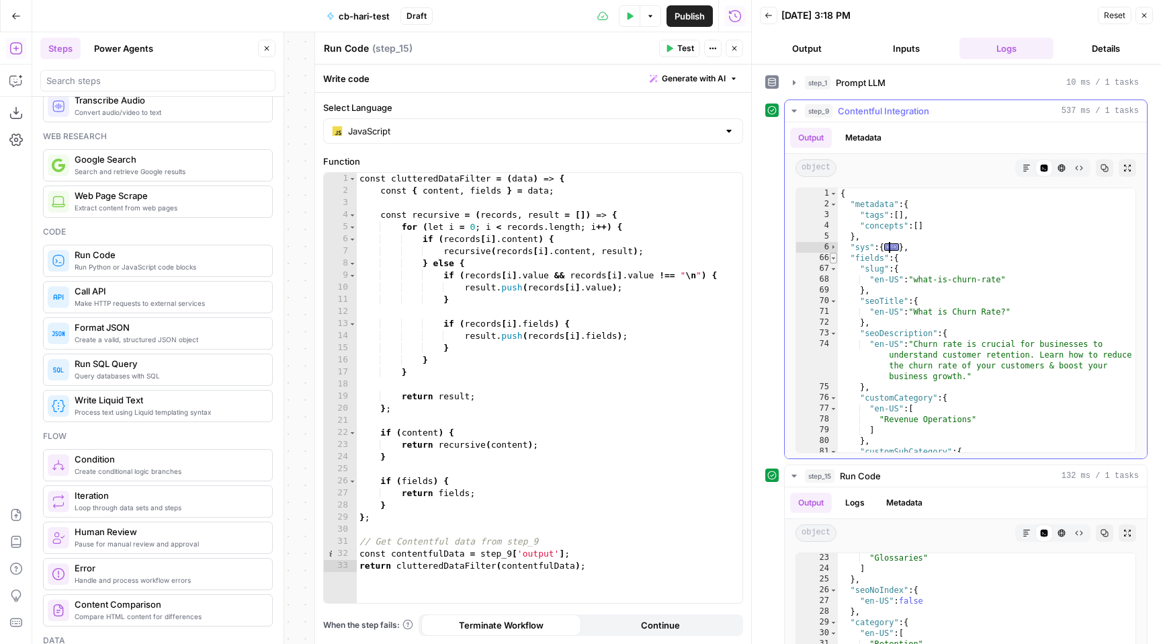
click at [835, 257] on span "Toggle code folding, rows 66 through 3415" at bounding box center [833, 258] width 7 height 11
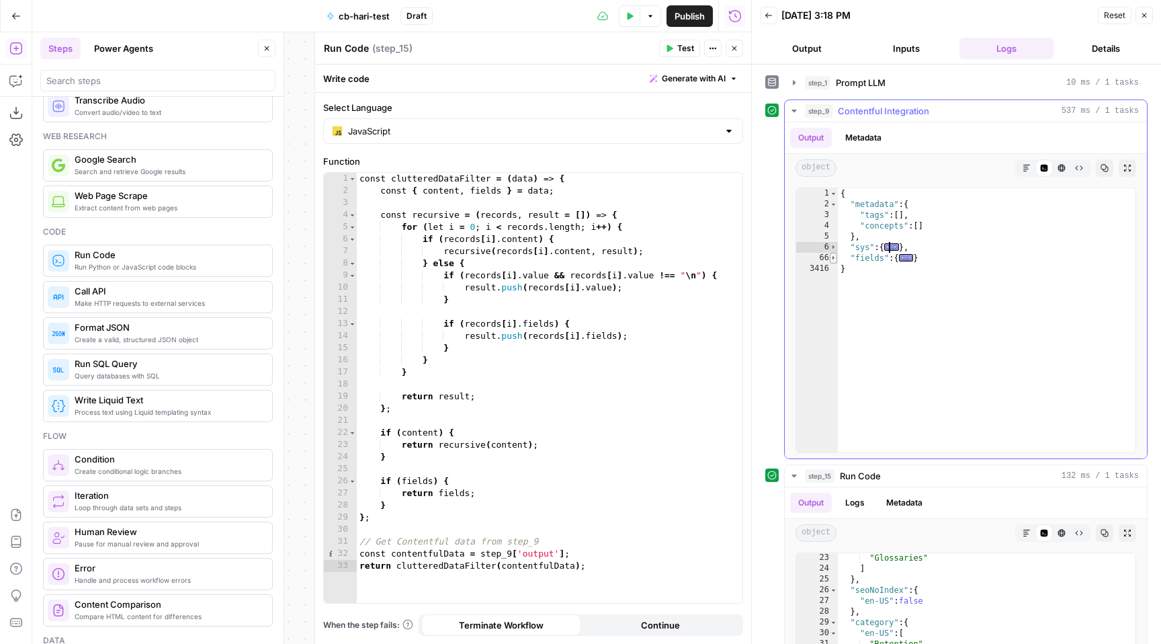
click at [835, 259] on span "Toggle code folding, rows 66 through 3415" at bounding box center [833, 258] width 7 height 11
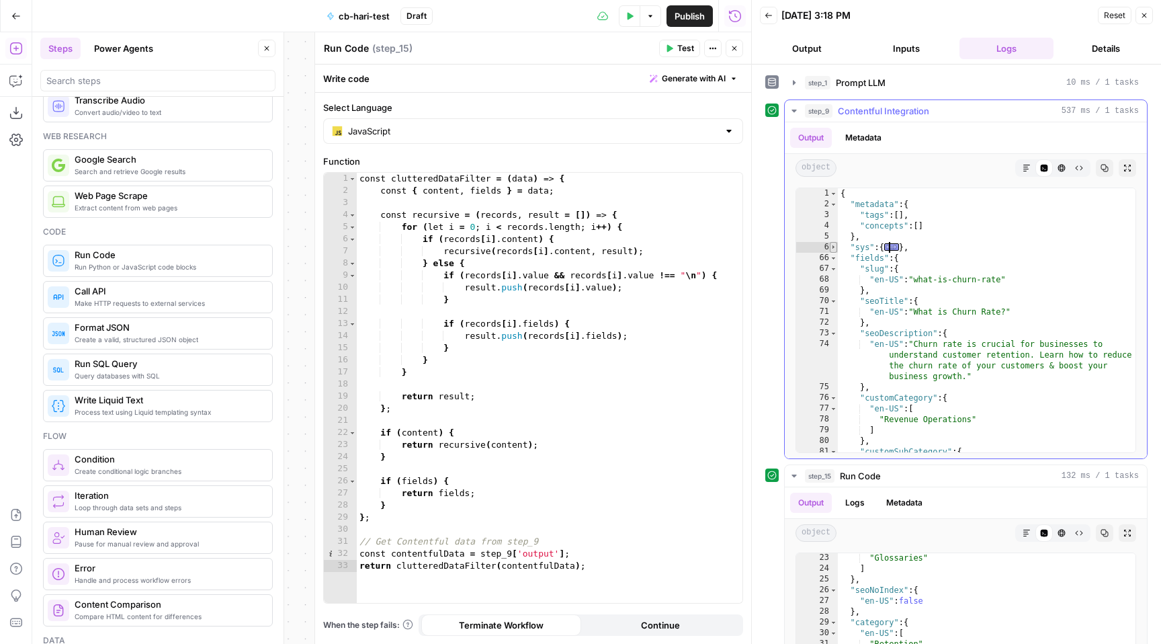
click at [835, 247] on span "Toggle code folding, rows 6 through 65" at bounding box center [833, 247] width 7 height 11
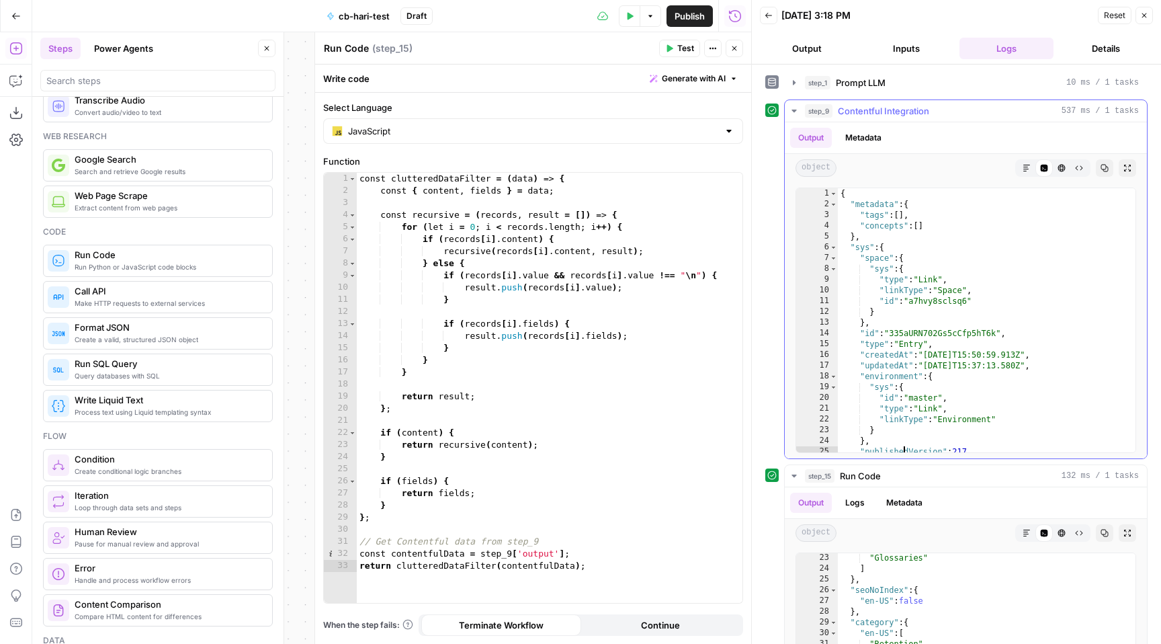
click at [862, 245] on div "{ "metadata" : { "tags" : [ ] , "concepts" : [ ] } , "sys" : { "space" : { "sys…" at bounding box center [987, 331] width 298 height 286
click at [864, 249] on div "{ "metadata" : { "tags" : [ ] , "concepts" : [ ] } , "sys" : { "space" : { "sys…" at bounding box center [987, 331] width 298 height 286
click at [945, 349] on div "{ "metadata" : { "tags" : [ ] , "concepts" : [ ] } , "sys" : { "space" : { "sys…" at bounding box center [987, 331] width 298 height 286
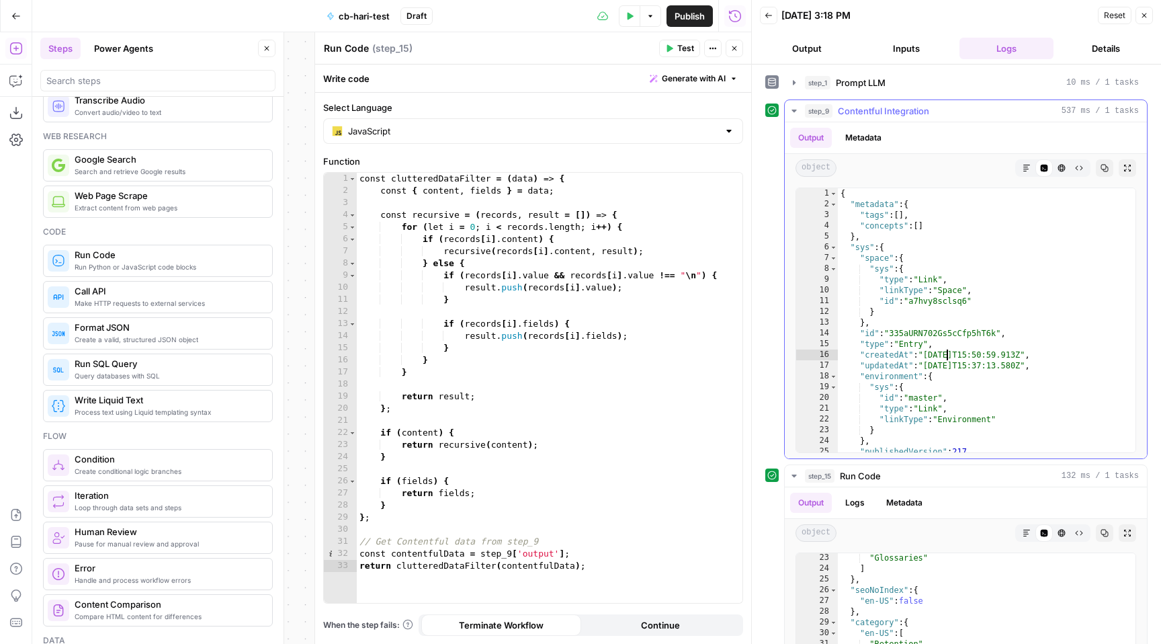
click at [954, 365] on div "{ "metadata" : { "tags" : [ ] , "concepts" : [ ] } , "sys" : { "space" : { "sys…" at bounding box center [987, 331] width 298 height 286
click at [1107, 171] on icon "button" at bounding box center [1105, 168] width 8 height 8
click at [970, 379] on div "{ "metadata" : { "tags" : [ ] , "concepts" : [ ] } , "sys" : { "space" : { "sys…" at bounding box center [987, 331] width 298 height 286
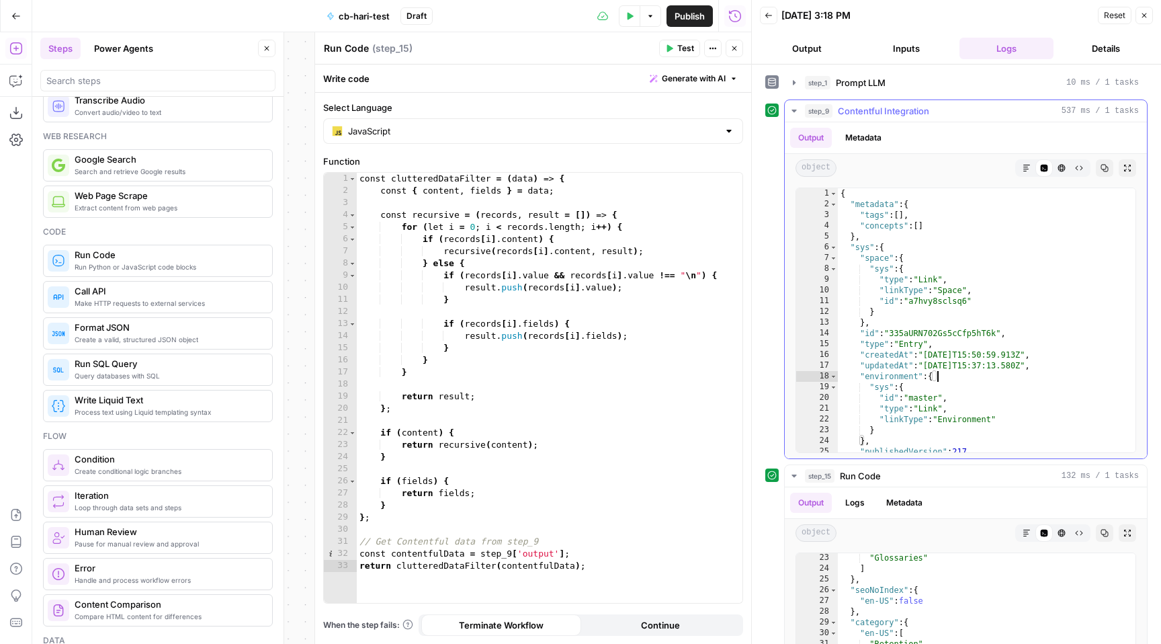
click at [883, 355] on div "{ "metadata" : { "tags" : [ ] , "concepts" : [ ] } , "sys" : { "space" : { "sys…" at bounding box center [987, 331] width 298 height 286
type textarea "**********"
click at [883, 355] on div "{ "metadata" : { "tags" : [ ] , "concepts" : [ ] } , "sys" : { "space" : { "sys…" at bounding box center [987, 331] width 298 height 286
click at [886, 358] on div "{ "metadata" : { "tags" : [ ] , "concepts" : [ ] } , "sys" : { "space" : { "sys…" at bounding box center [987, 331] width 298 height 286
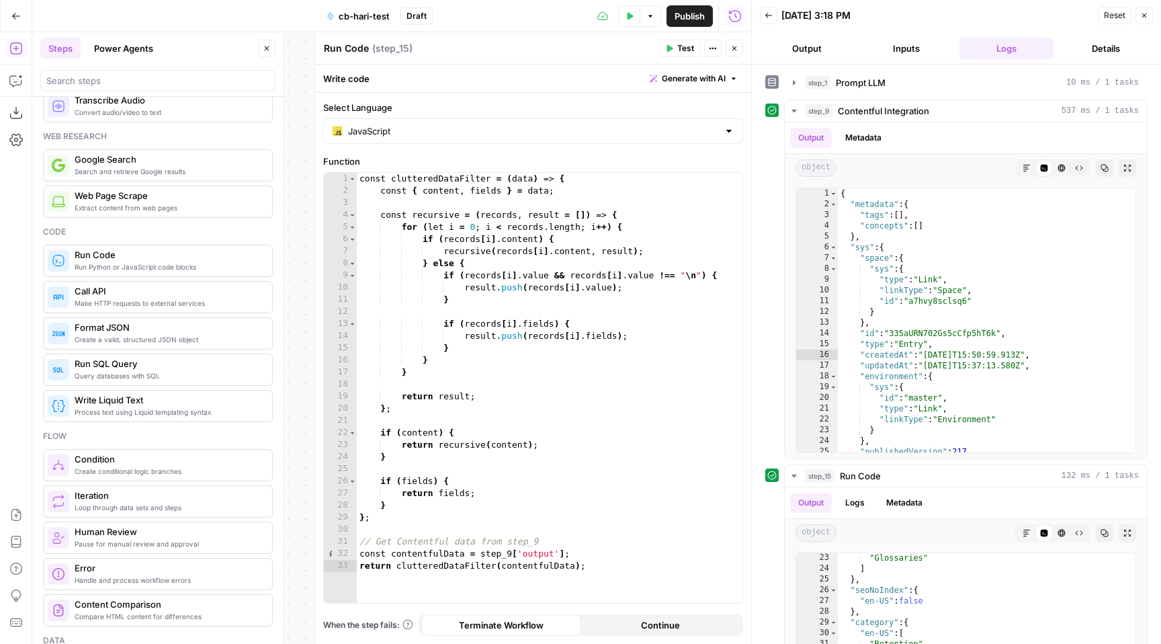
click at [1145, 17] on icon "button" at bounding box center [1144, 15] width 8 height 8
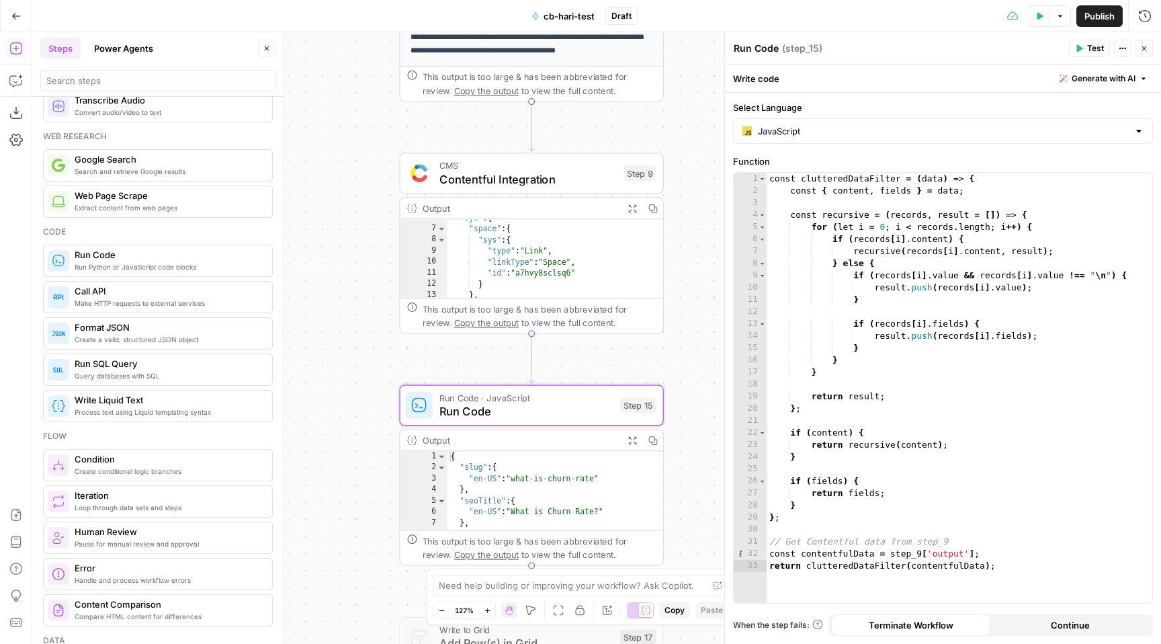
click at [561, 181] on span "Contentful Integration" at bounding box center [527, 179] width 177 height 17
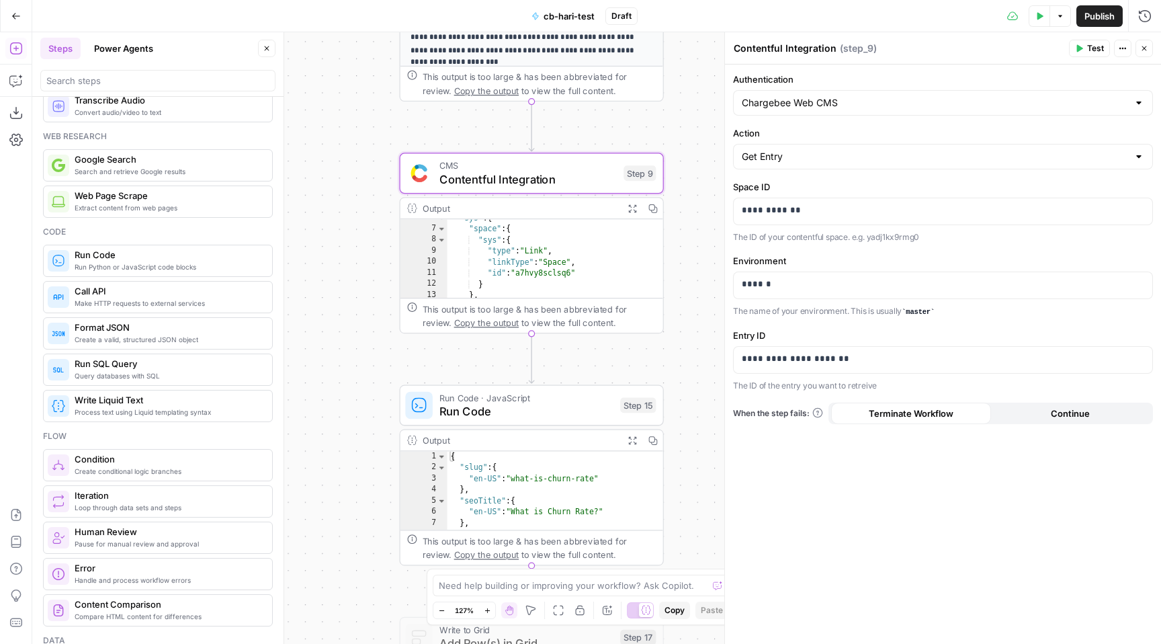
click at [779, 168] on div "Get Entry" at bounding box center [943, 157] width 420 height 26
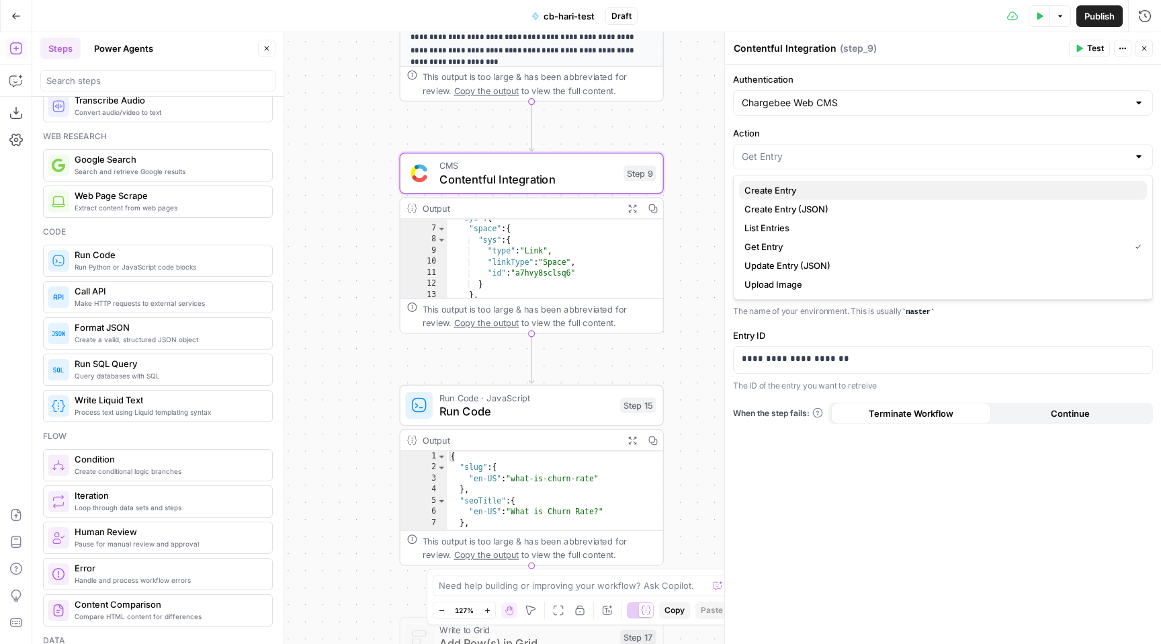
click at [763, 195] on span "Create Entry" at bounding box center [941, 189] width 392 height 13
type input "Create Entry"
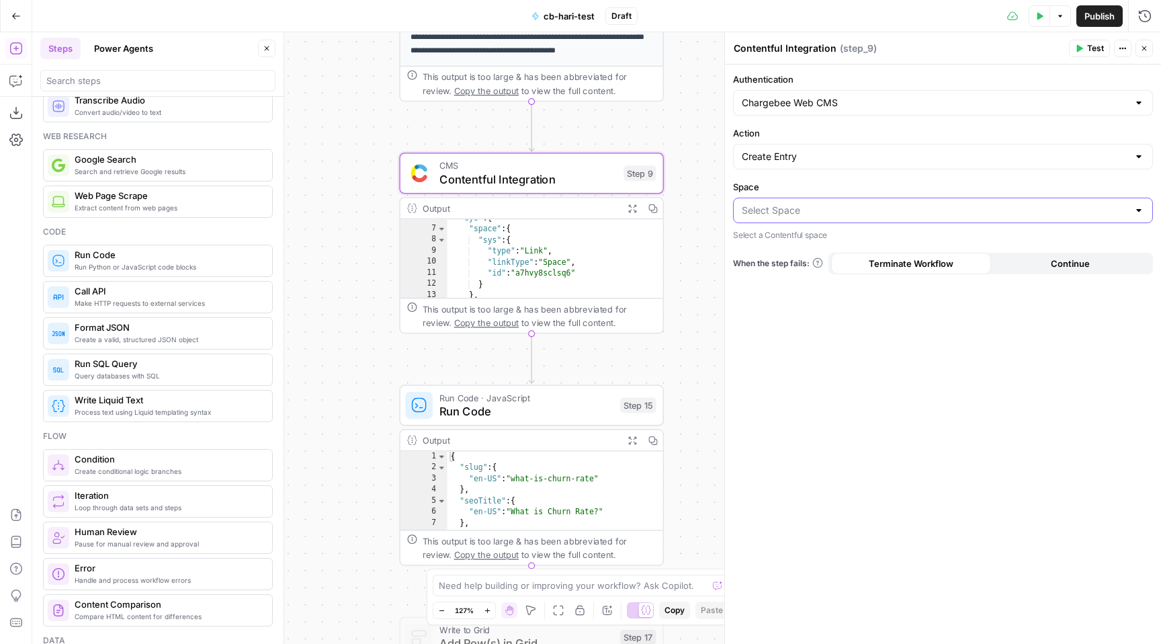
click at [815, 216] on input "Space" at bounding box center [935, 210] width 386 height 13
click at [814, 243] on span "Chargebee Website" at bounding box center [941, 243] width 392 height 13
type input "Chargebee Website"
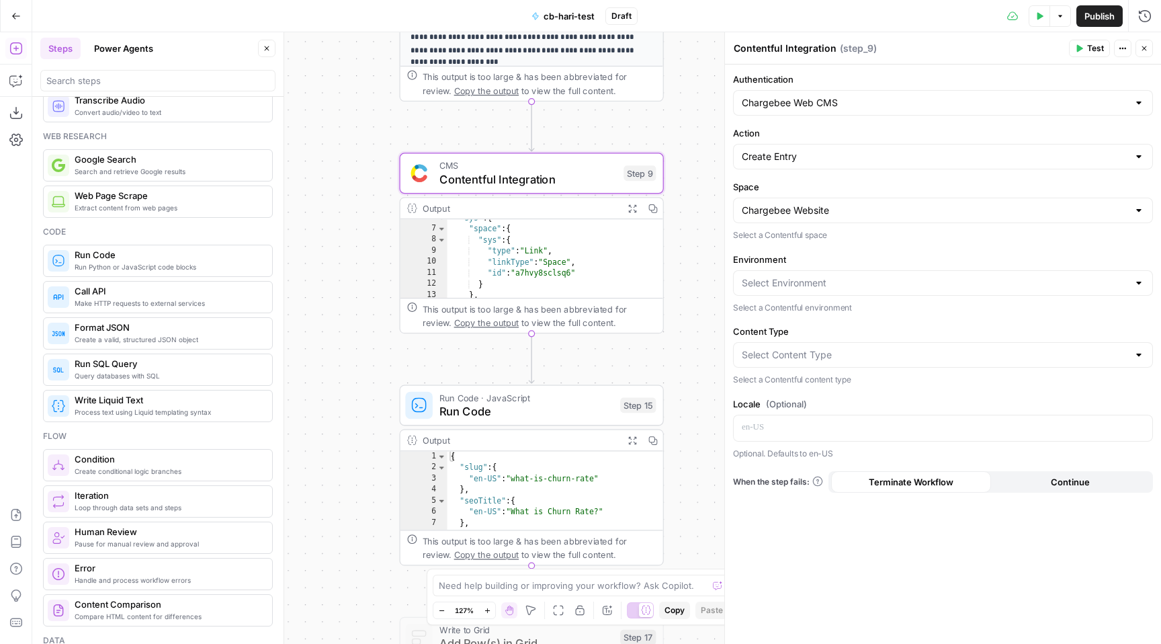
click at [798, 289] on div at bounding box center [943, 283] width 420 height 26
click at [791, 491] on div "When the step fails: Terminate Workflow Continue" at bounding box center [943, 482] width 420 height 22
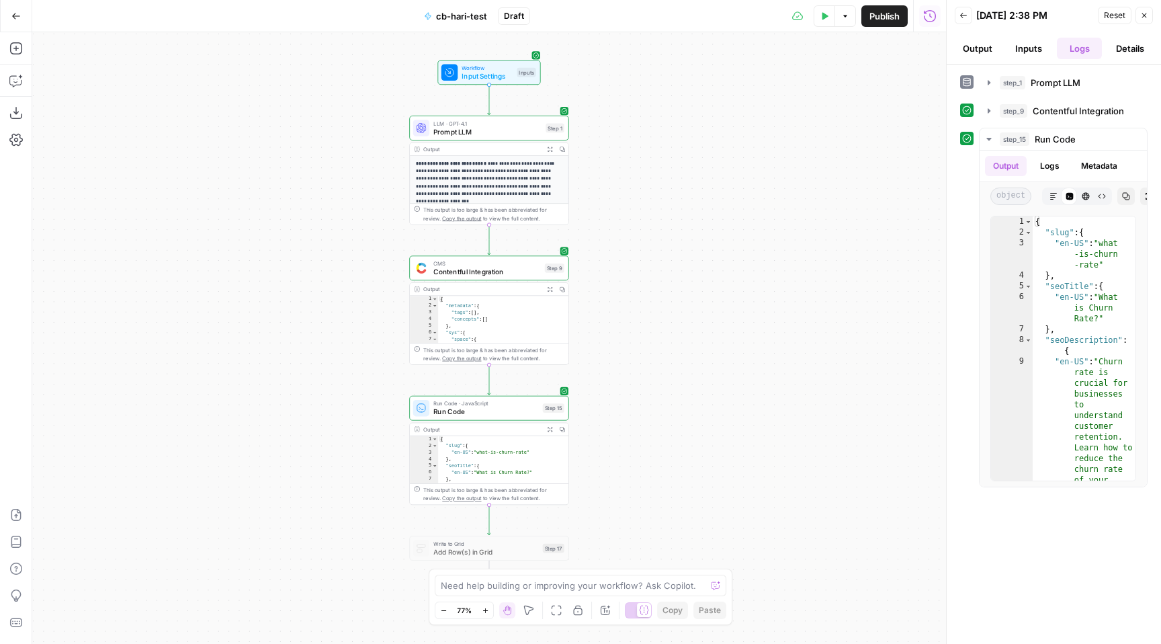
click at [7, 17] on button "Go Back" at bounding box center [16, 16] width 24 height 24
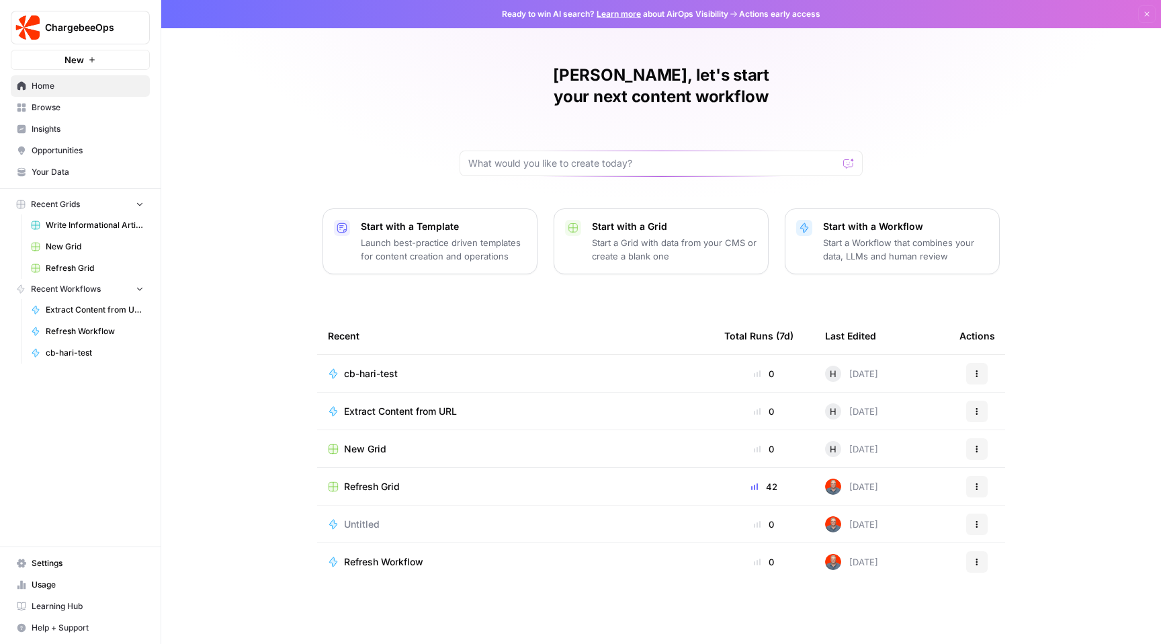
click at [374, 480] on span "Refresh Grid" at bounding box center [372, 486] width 56 height 13
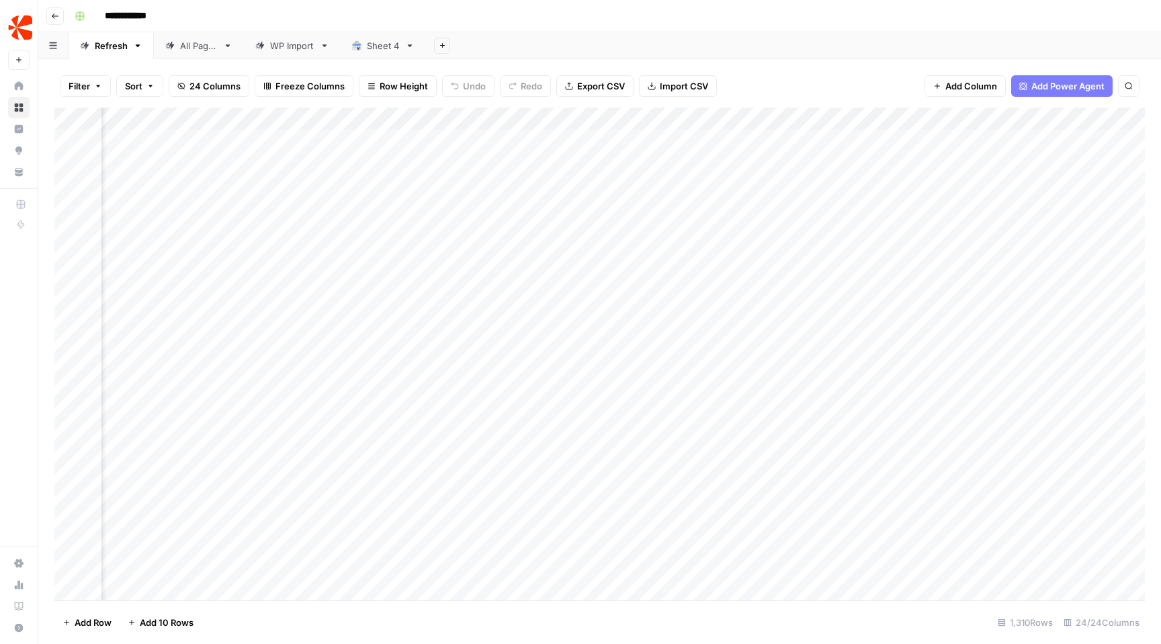
scroll to position [0, 138]
click at [900, 144] on div "Add Column" at bounding box center [599, 354] width 1091 height 493
click at [901, 154] on div "Add Column" at bounding box center [599, 354] width 1091 height 493
click at [904, 207] on div "Add Column" at bounding box center [599, 354] width 1091 height 493
click at [502, 202] on div "Add Column" at bounding box center [599, 354] width 1091 height 493
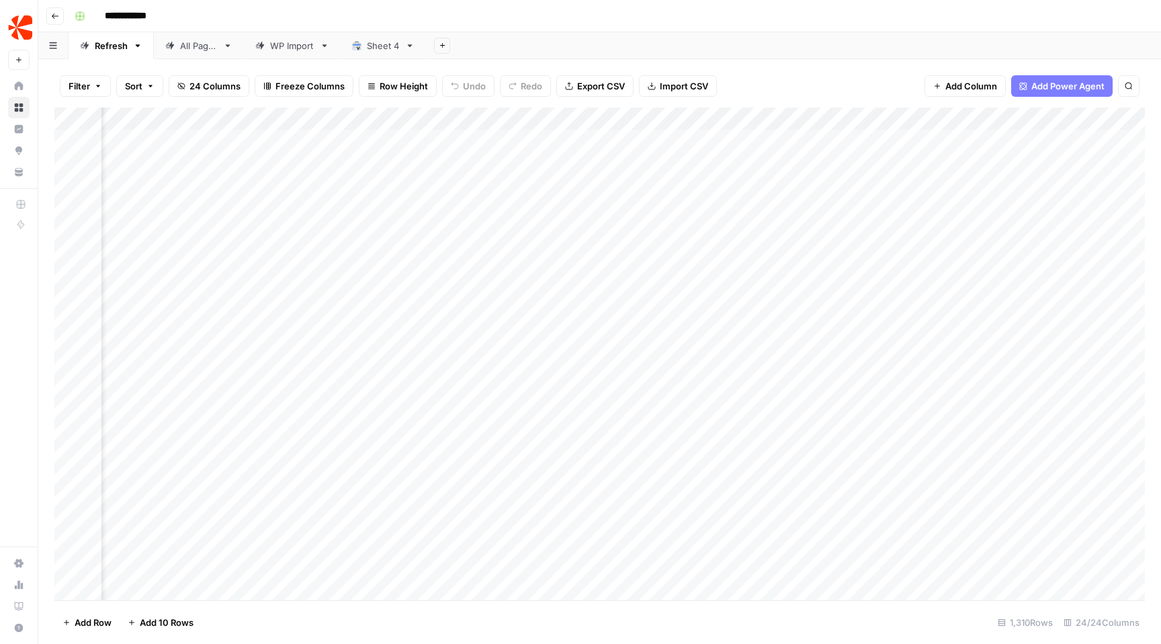
click at [733, 213] on div "Add Column" at bounding box center [599, 354] width 1091 height 493
click at [859, 209] on div "Add Column" at bounding box center [599, 354] width 1091 height 493
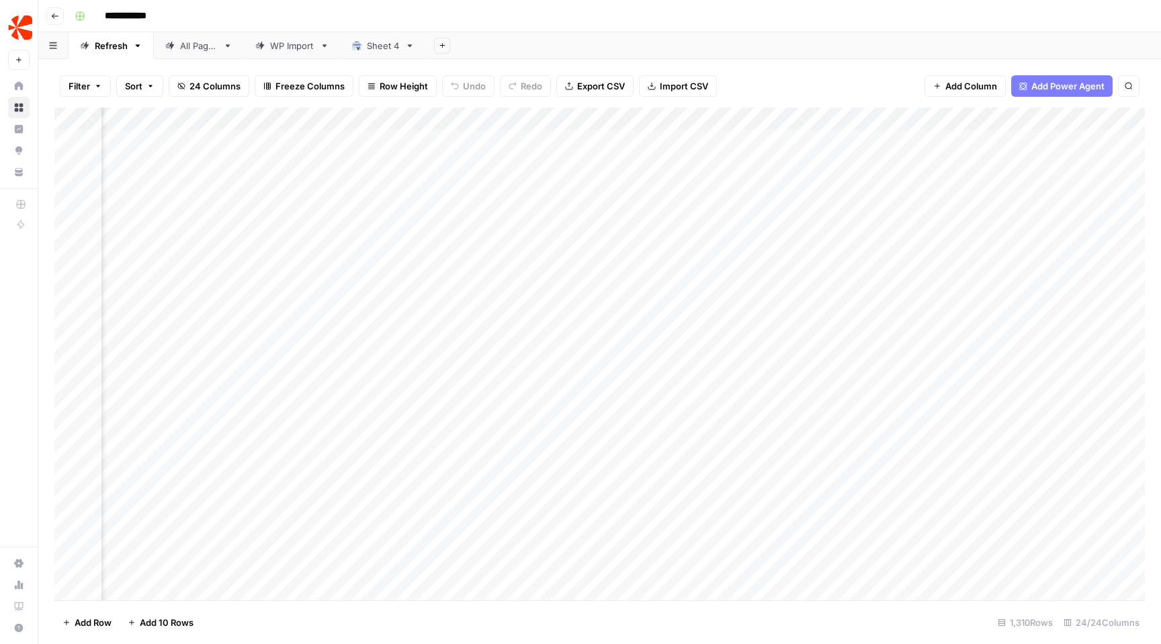
click at [576, 211] on div "Add Column" at bounding box center [599, 354] width 1091 height 493
click at [642, 218] on div "Add Column" at bounding box center [599, 354] width 1091 height 493
click at [586, 198] on div "Add Column" at bounding box center [599, 354] width 1091 height 493
click at [620, 277] on div "Add Column" at bounding box center [599, 354] width 1091 height 493
click at [560, 242] on div "Add Column" at bounding box center [599, 354] width 1091 height 493
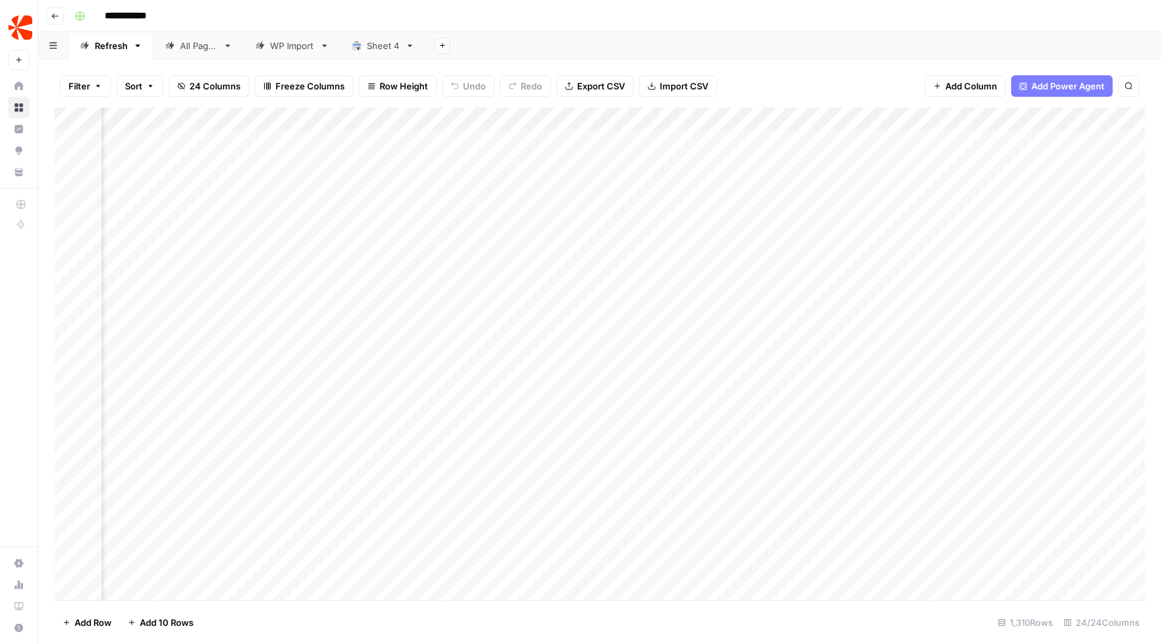
click at [560, 271] on div "Add Column" at bounding box center [599, 354] width 1091 height 493
click at [558, 316] on div "Add Column" at bounding box center [599, 354] width 1091 height 493
click at [610, 302] on div "Add Column" at bounding box center [599, 354] width 1091 height 493
click at [615, 325] on div "Add Column" at bounding box center [599, 354] width 1091 height 493
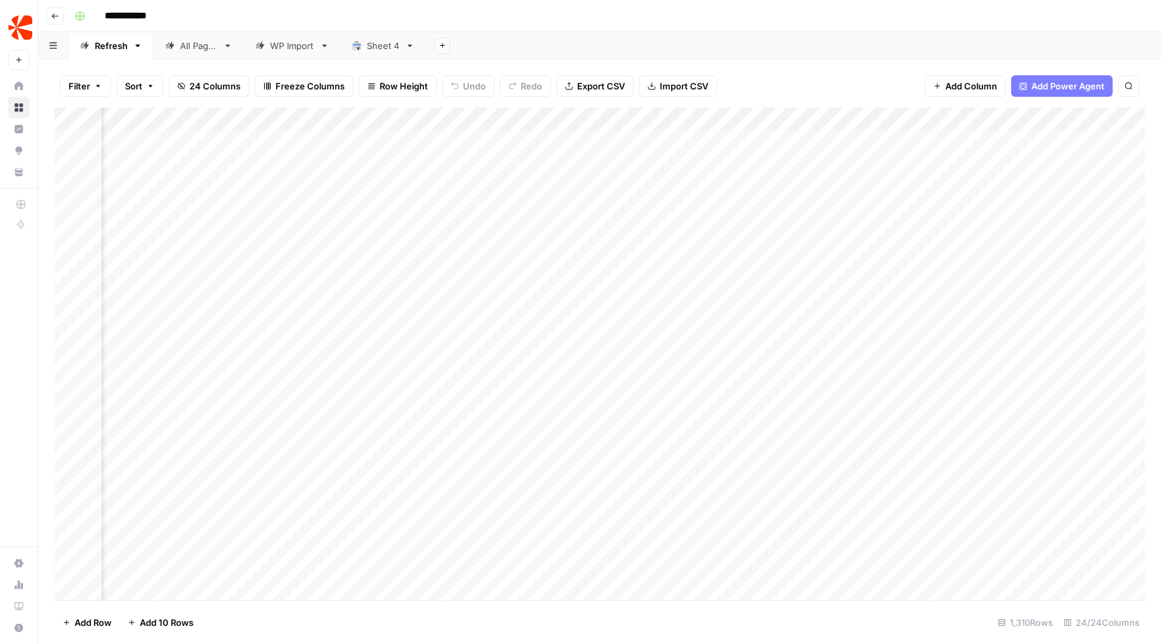
click at [616, 335] on div "Add Column" at bounding box center [599, 354] width 1091 height 493
